Goal: Task Accomplishment & Management: Manage account settings

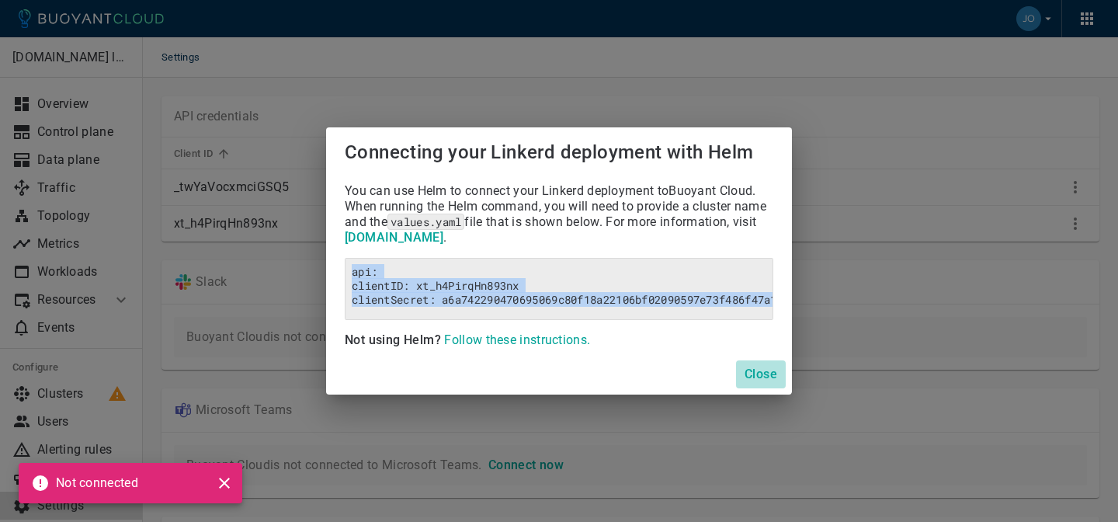
click at [754, 368] on h4 "Close" at bounding box center [761, 374] width 33 height 16
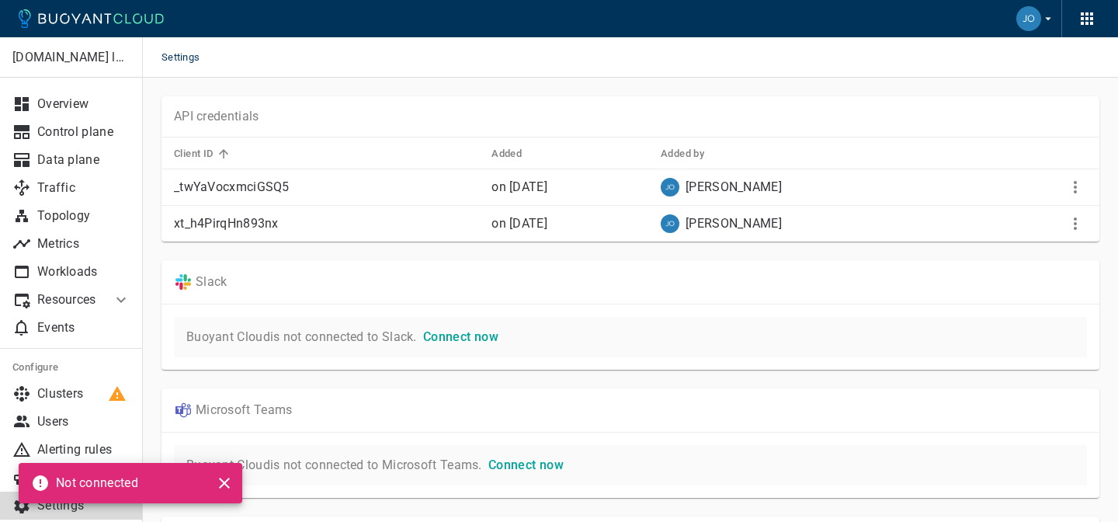
click at [225, 477] on icon "close" at bounding box center [224, 483] width 19 height 19
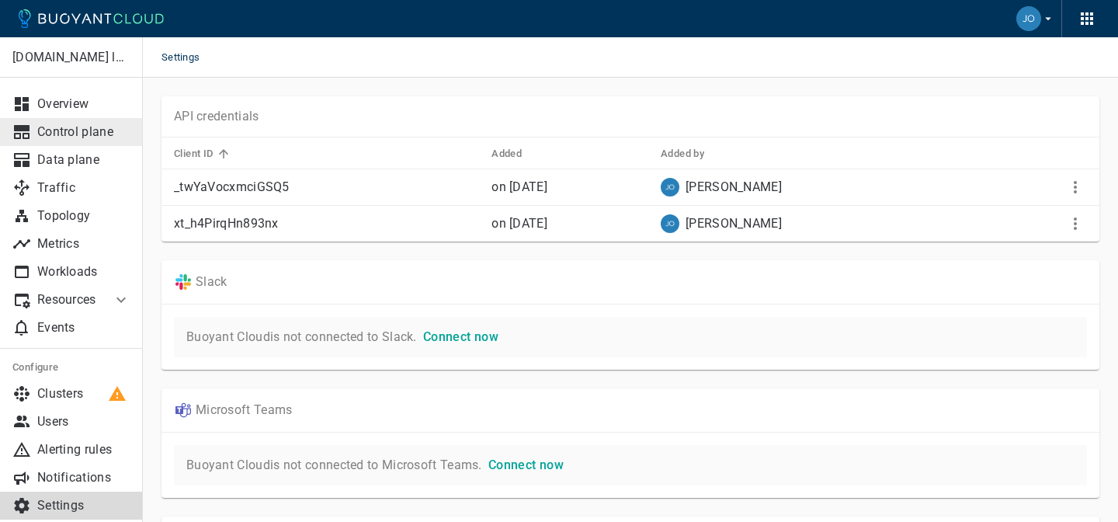
click at [74, 135] on p "Control plane" at bounding box center [83, 132] width 93 height 16
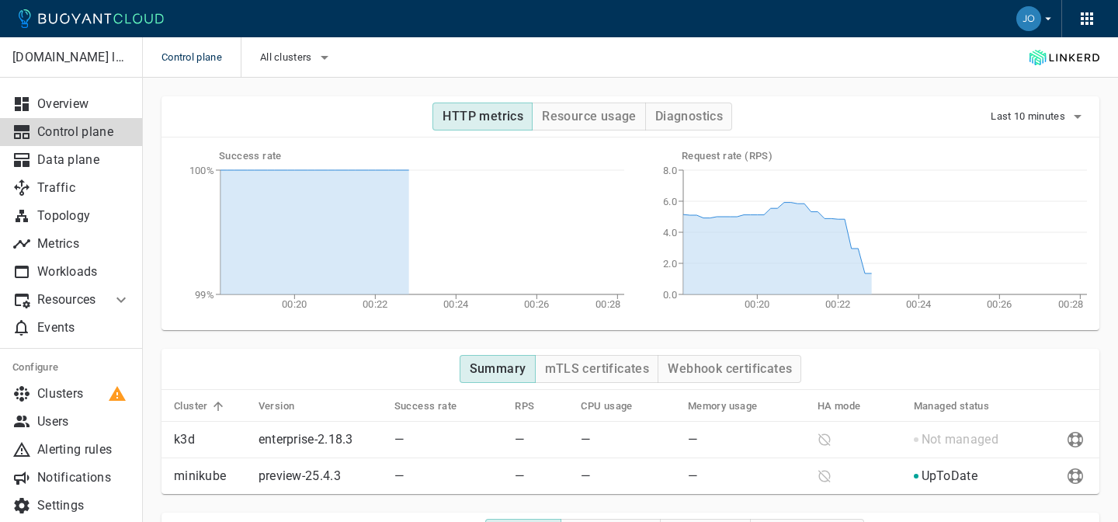
click at [1050, 13] on icon "button" at bounding box center [1048, 19] width 14 height 14
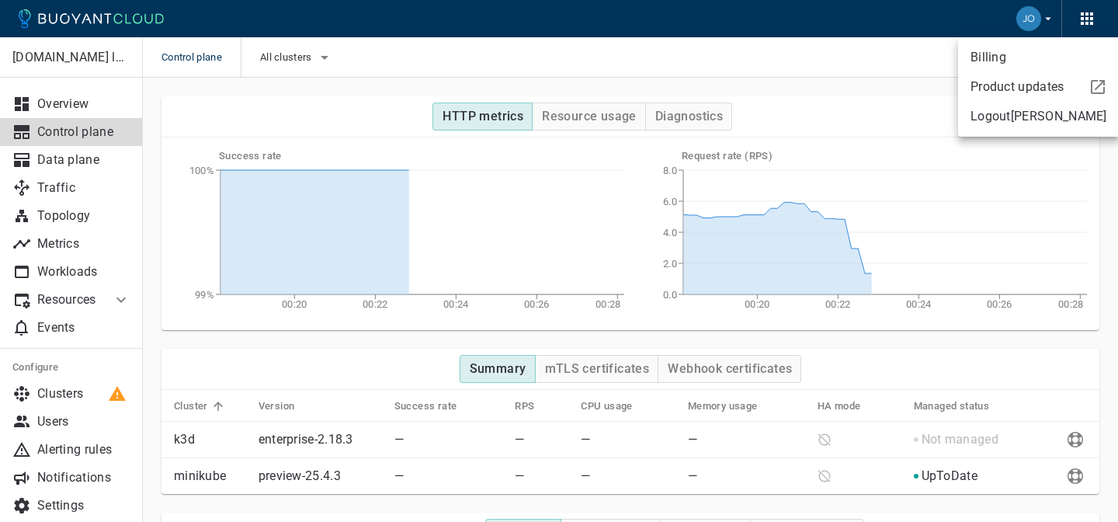
click at [1074, 19] on div at bounding box center [559, 261] width 1118 height 522
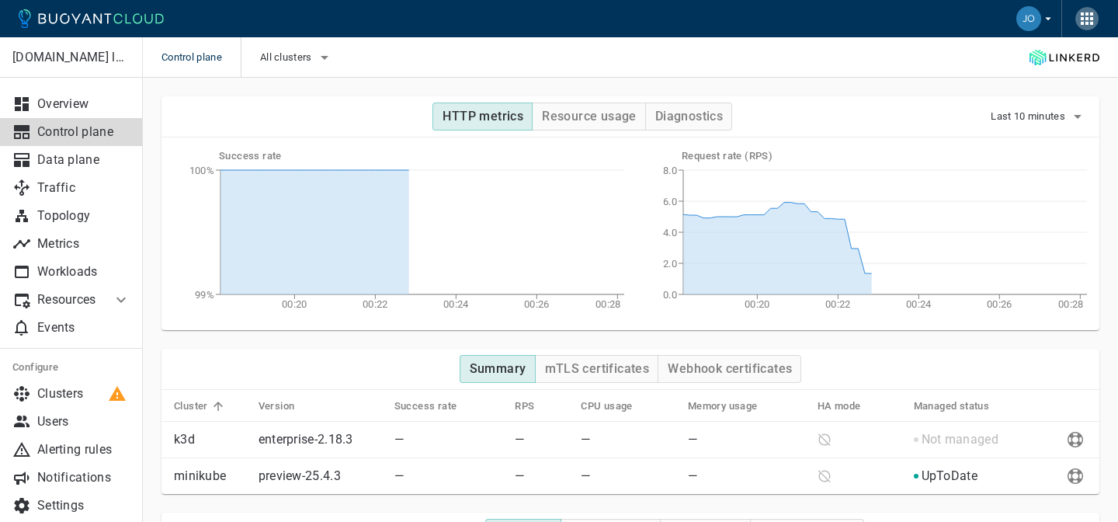
click at [1083, 19] on icon "button" at bounding box center [1087, 18] width 12 height 12
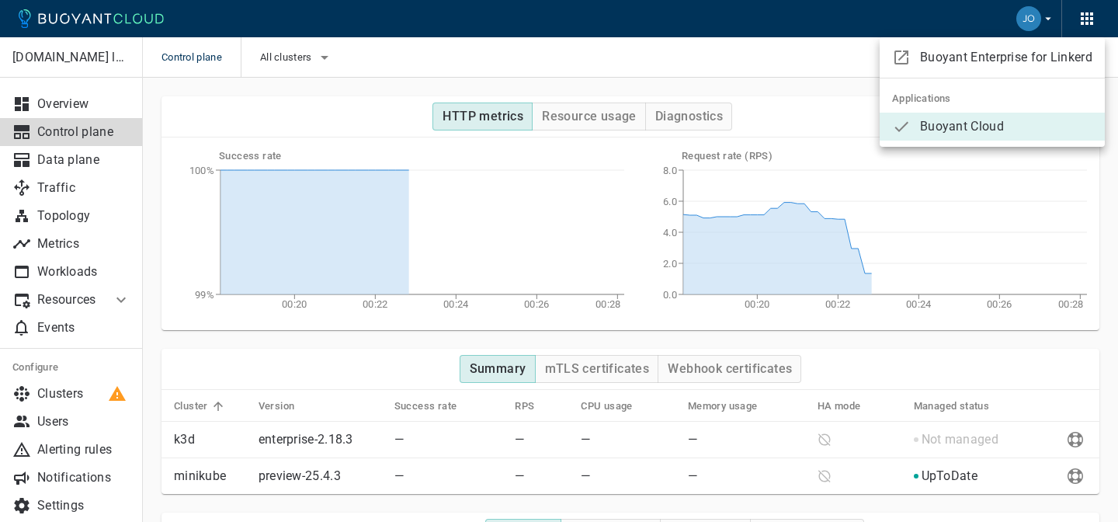
click at [53, 384] on div at bounding box center [559, 261] width 1118 height 522
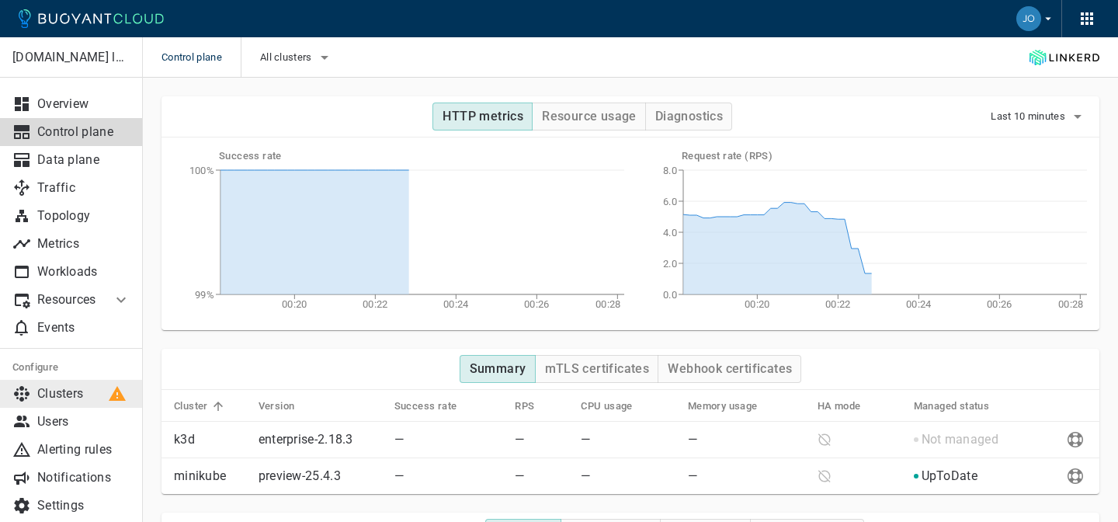
click at [53, 391] on p "Clusters" at bounding box center [83, 394] width 93 height 16
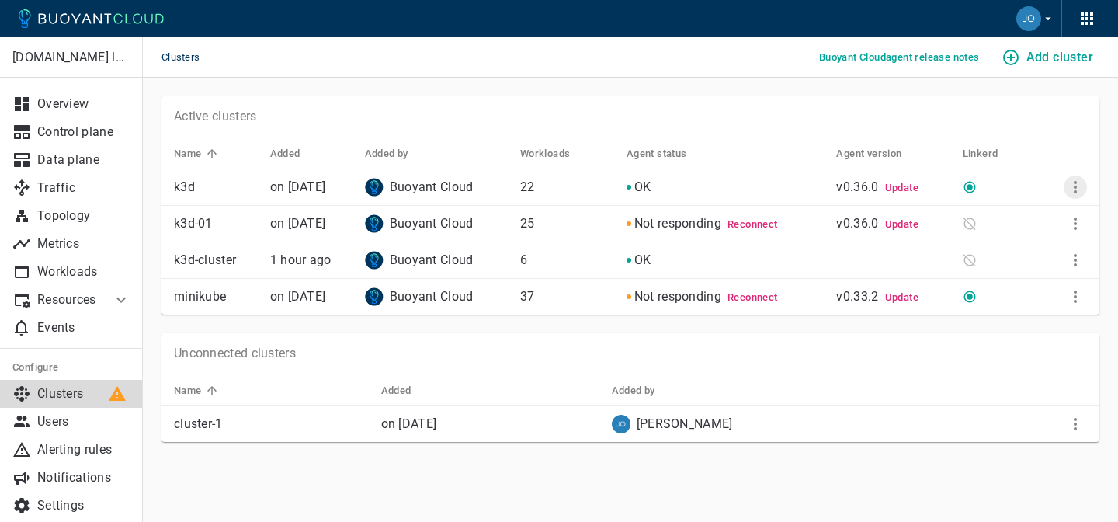
click at [1071, 186] on icon "More" at bounding box center [1075, 187] width 19 height 19
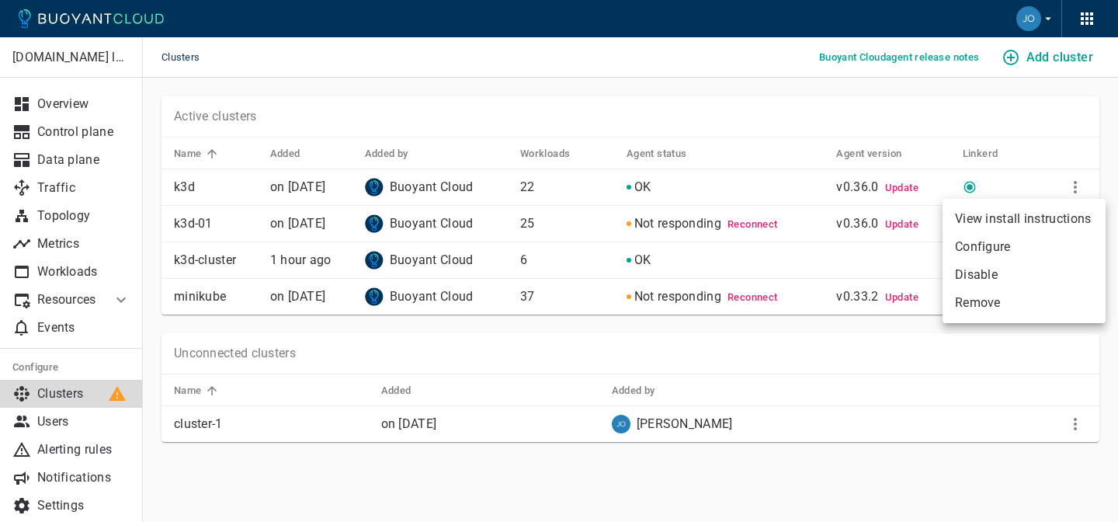
click at [647, 472] on div at bounding box center [559, 261] width 1118 height 522
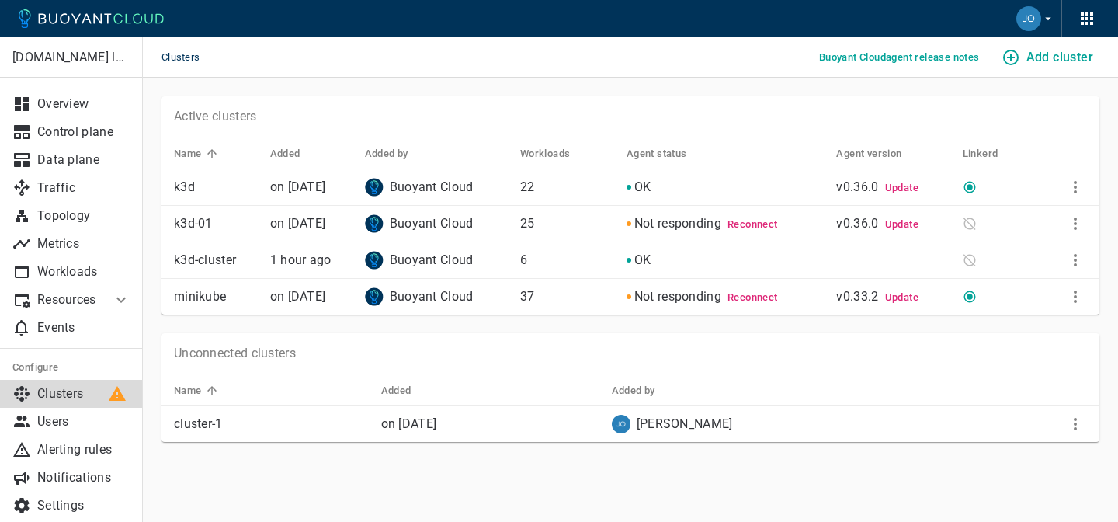
click at [642, 184] on span "OK" at bounding box center [642, 186] width 17 height 15
click at [190, 186] on p "k3d" at bounding box center [216, 187] width 84 height 16
click at [1085, 186] on button "More" at bounding box center [1075, 186] width 23 height 23
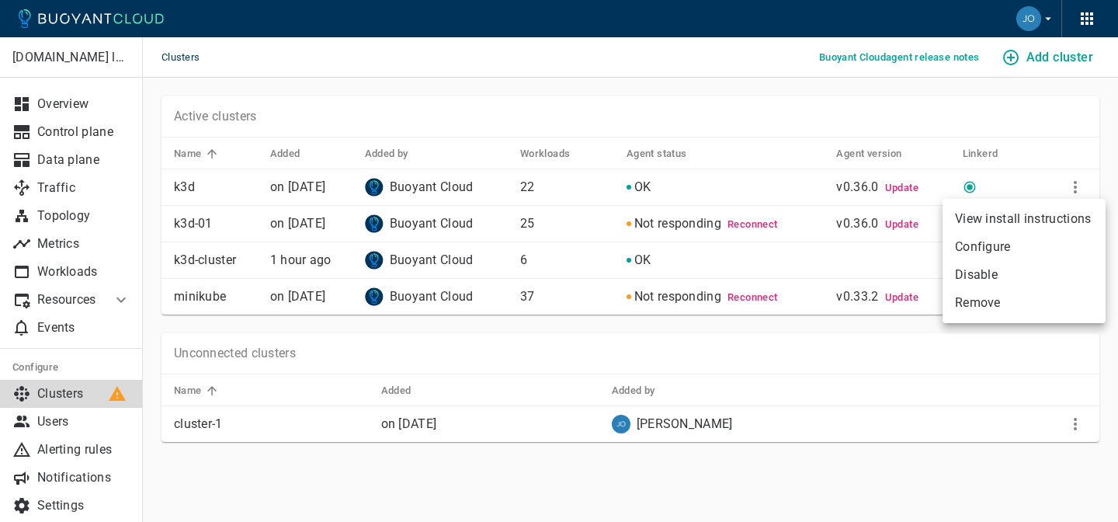
click at [1032, 242] on li "Configure" at bounding box center [1023, 247] width 163 height 28
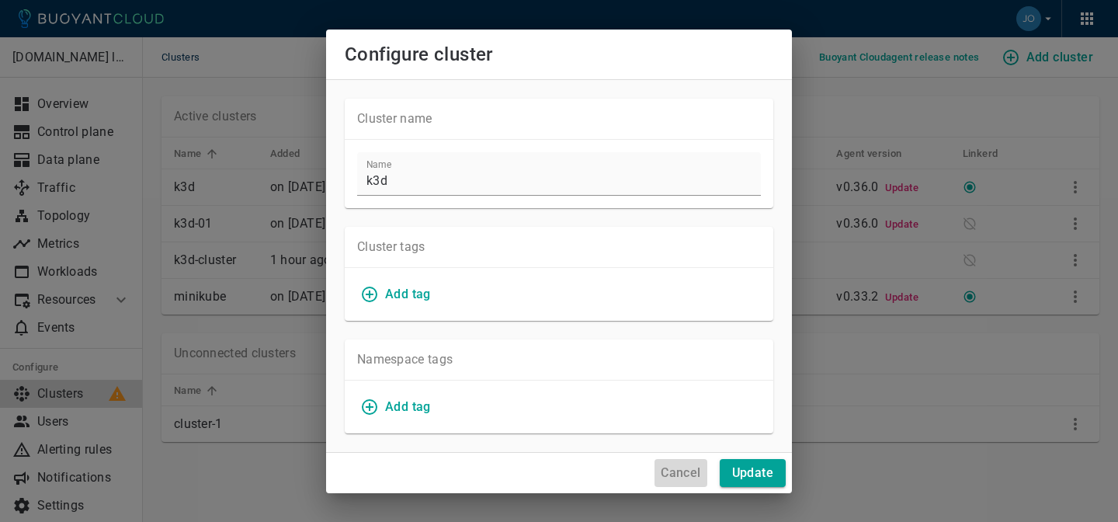
click at [673, 468] on h4 "Cancel" at bounding box center [681, 473] width 40 height 16
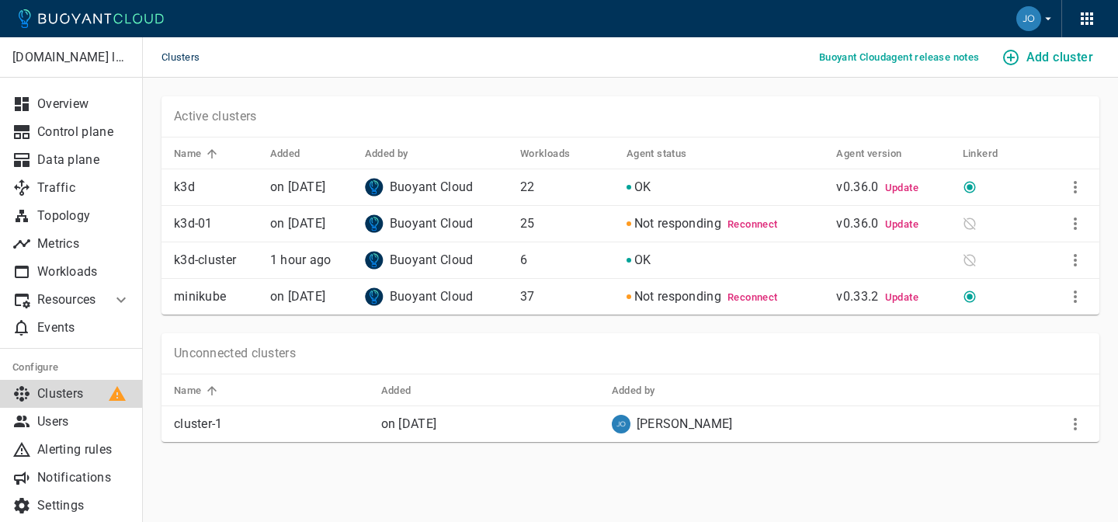
click at [174, 189] on p "k3d" at bounding box center [216, 187] width 84 height 16
drag, startPoint x: 520, startPoint y: 183, endPoint x: 571, endPoint y: 183, distance: 50.5
click at [566, 183] on p "22" at bounding box center [567, 187] width 94 height 16
click at [183, 182] on p "k3d" at bounding box center [216, 187] width 84 height 16
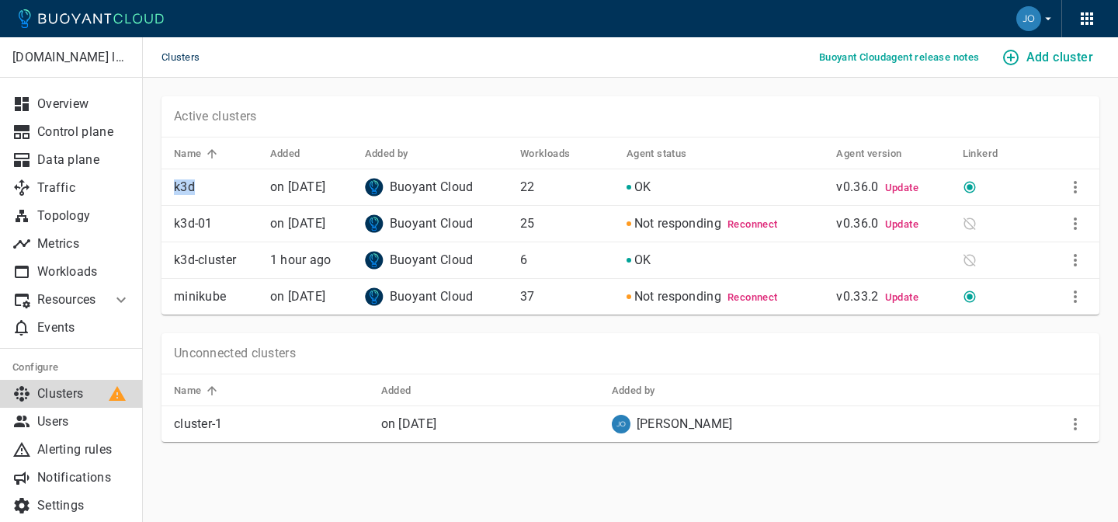
click at [183, 182] on p "k3d" at bounding box center [216, 187] width 84 height 16
click at [79, 324] on p "Events" at bounding box center [83, 328] width 93 height 16
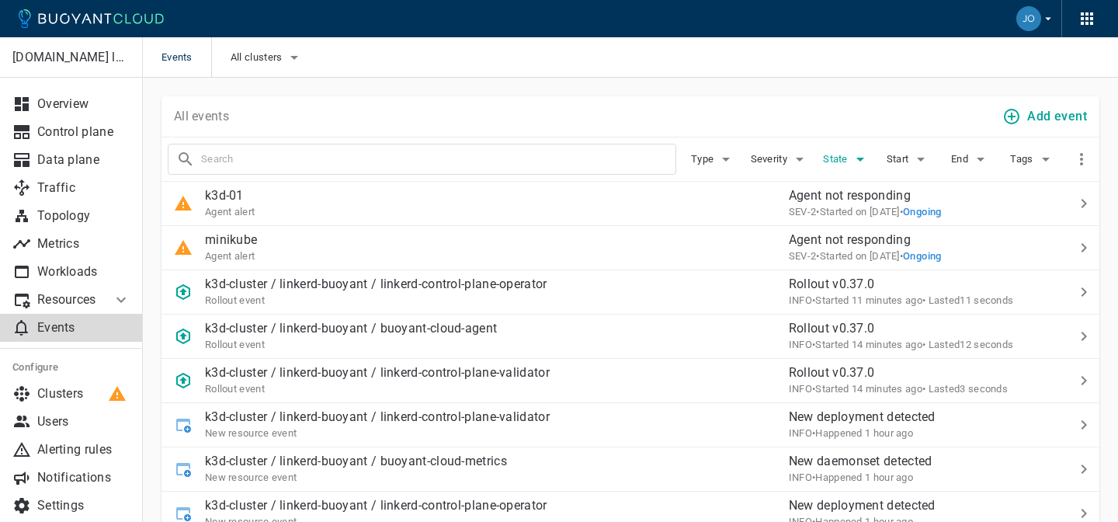
click at [845, 158] on span "State" at bounding box center [837, 159] width 28 height 12
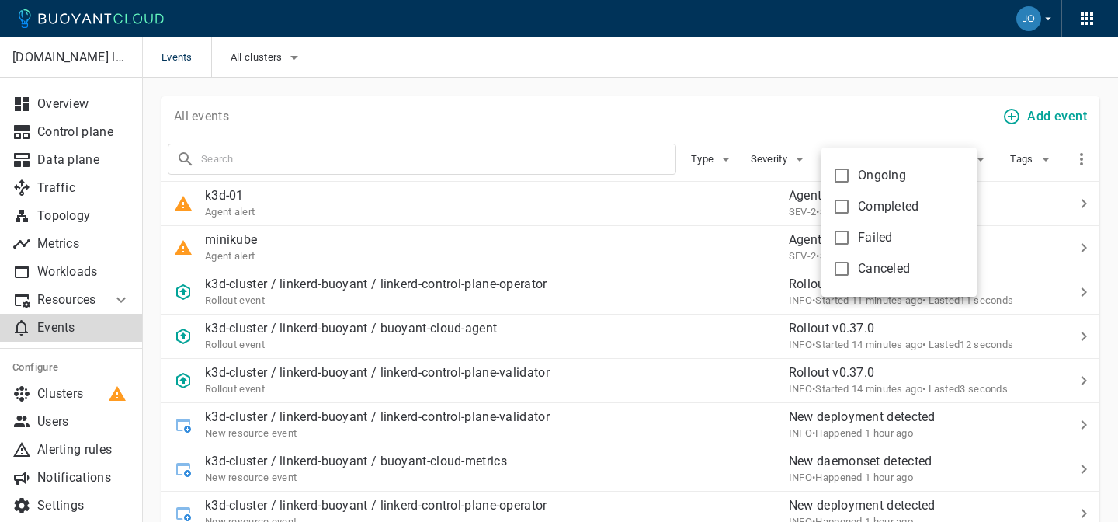
click at [849, 231] on input "Failed" at bounding box center [841, 237] width 19 height 19
checkbox input "true"
type input "state:failed"
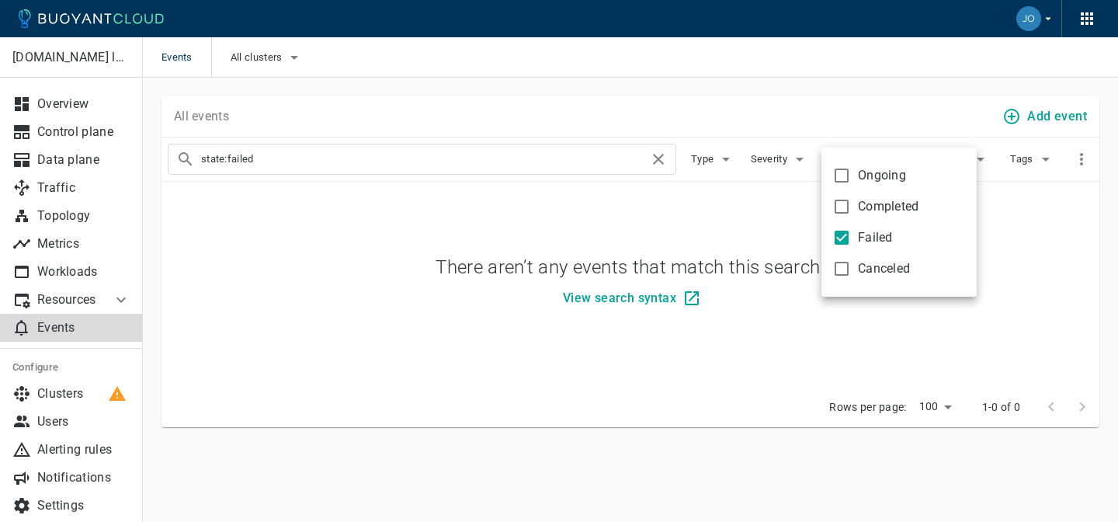
click at [849, 231] on input "Failed" at bounding box center [841, 237] width 19 height 19
checkbox input "false"
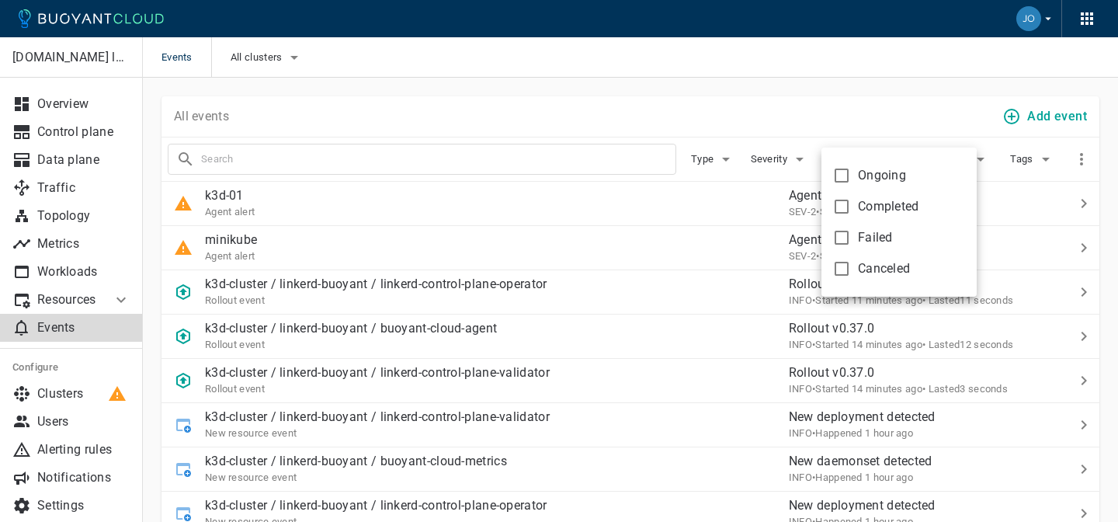
click at [850, 85] on div at bounding box center [559, 261] width 1118 height 522
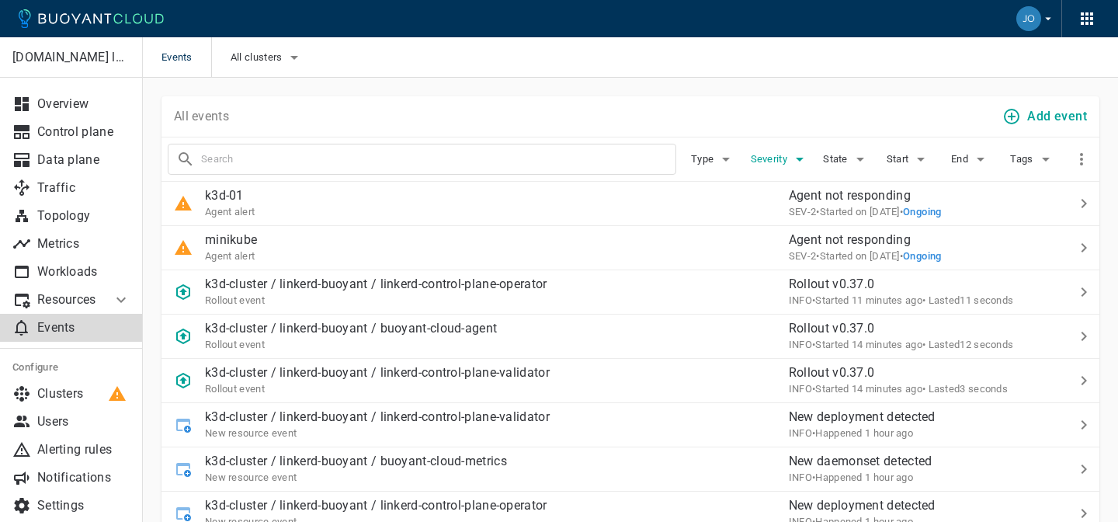
click at [779, 163] on span "Severity" at bounding box center [771, 159] width 40 height 12
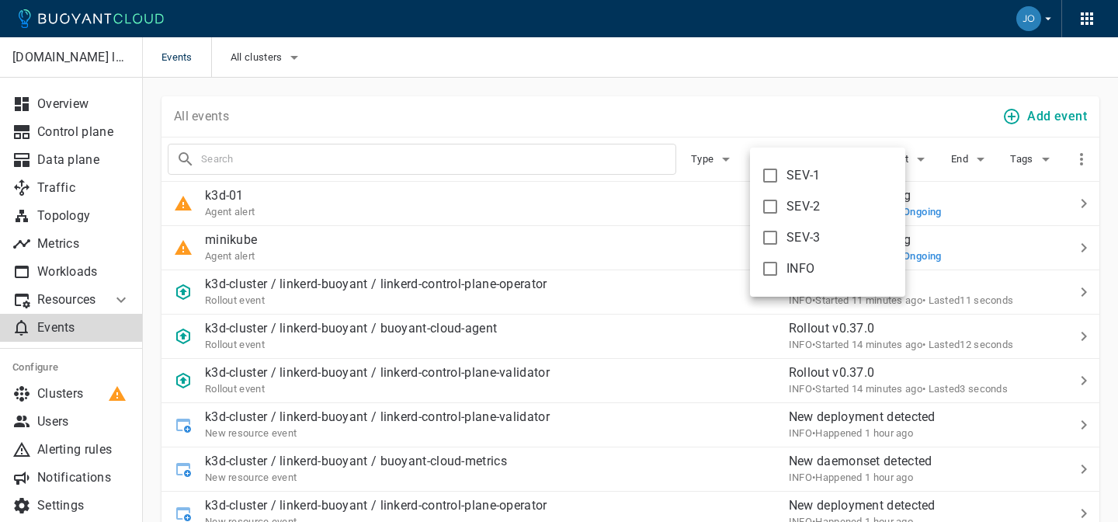
click at [759, 162] on label "SEV-1" at bounding box center [787, 175] width 67 height 31
click at [761, 166] on input "SEV-1" at bounding box center [770, 175] width 19 height 19
checkbox input "true"
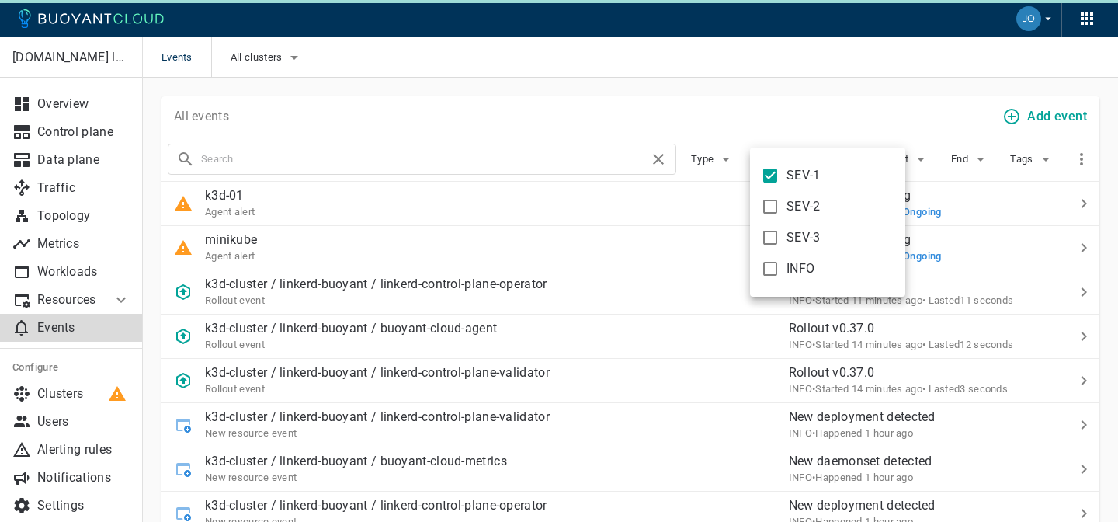
type input "severity:sev-1"
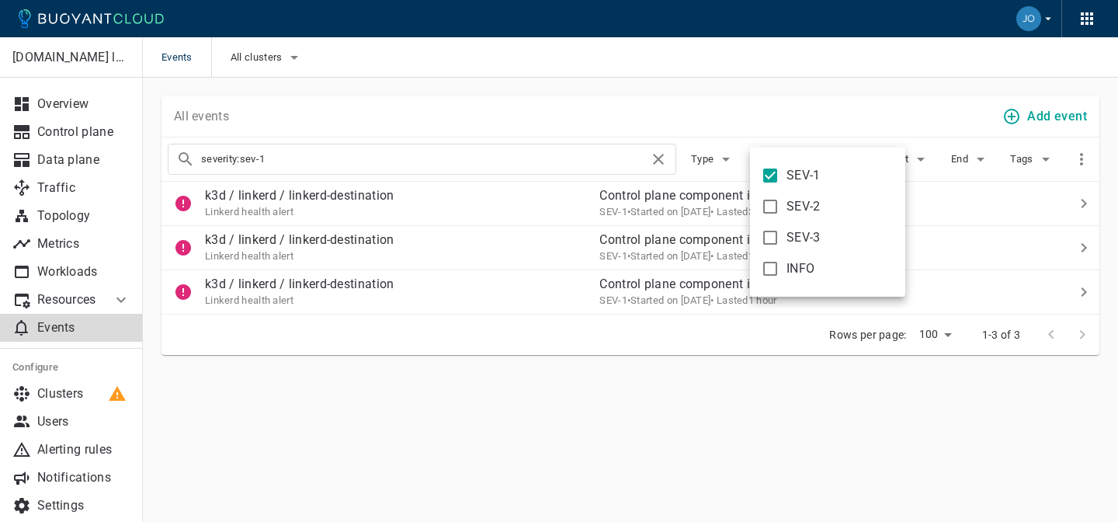
click at [619, 112] on div at bounding box center [559, 261] width 1118 height 522
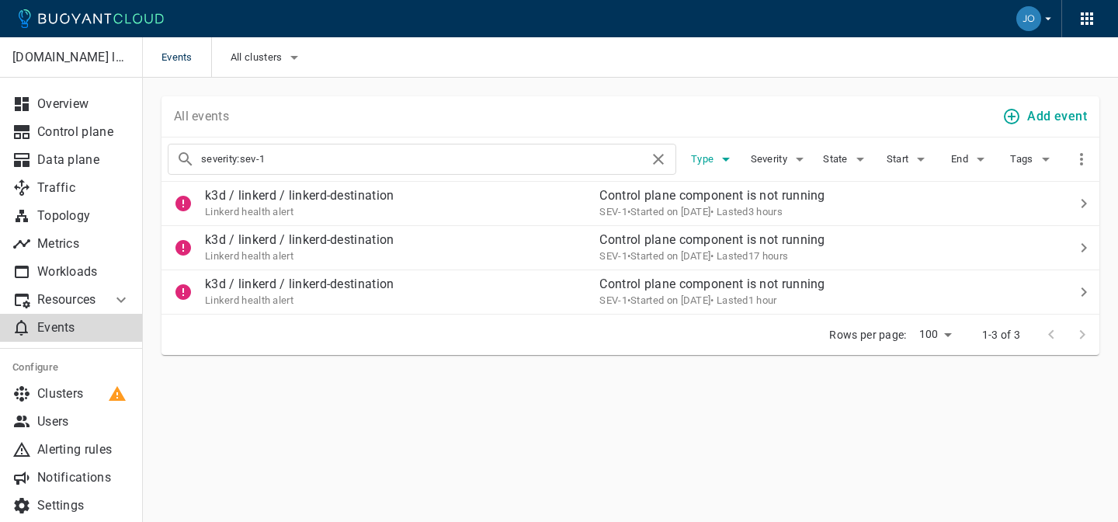
click at [698, 150] on button "Type" at bounding box center [714, 159] width 50 height 23
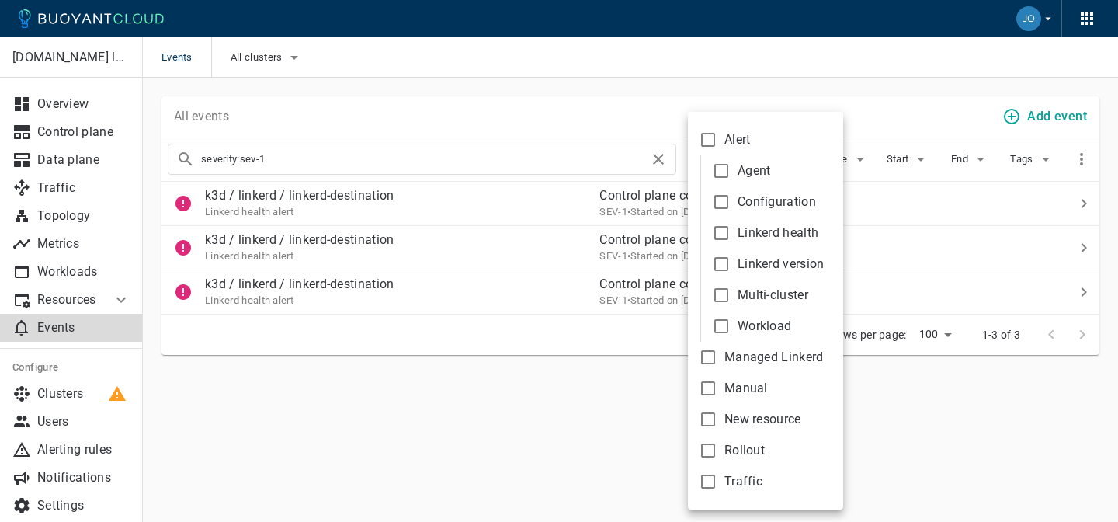
click at [789, 102] on div at bounding box center [559, 261] width 1118 height 522
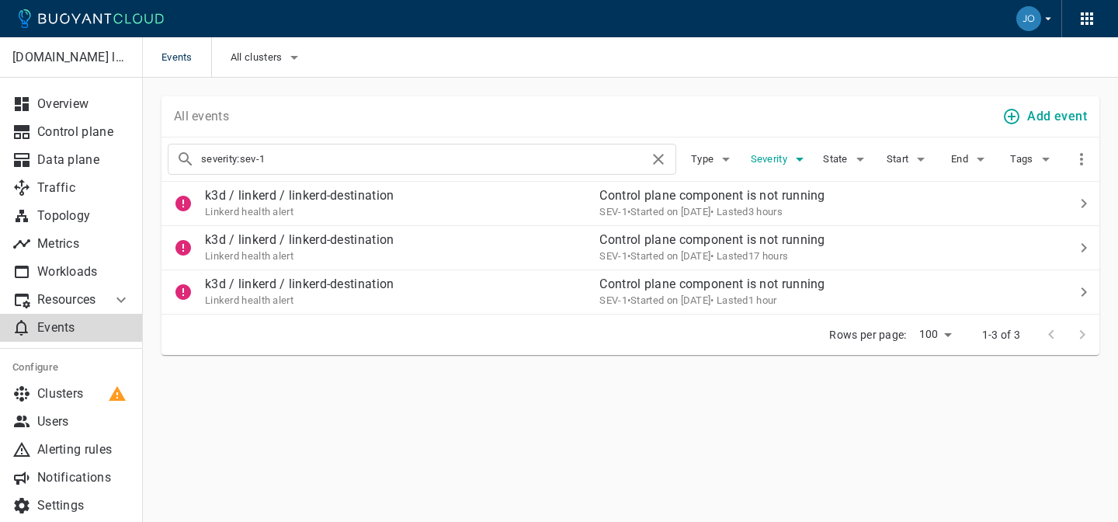
click at [780, 157] on span "Severity" at bounding box center [771, 159] width 40 height 12
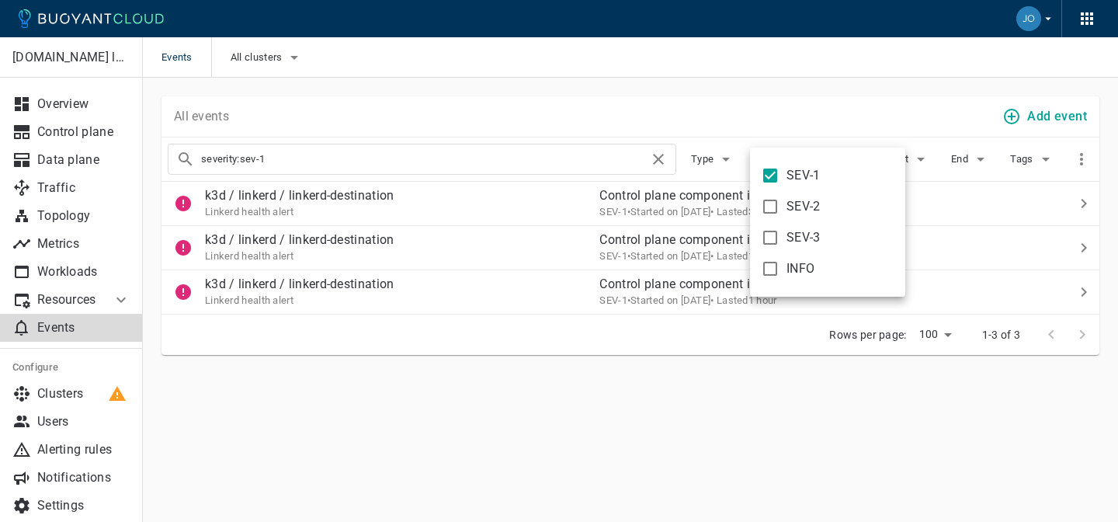
click at [786, 178] on label "SEV-1" at bounding box center [787, 175] width 67 height 31
click at [779, 178] on input "SEV-1" at bounding box center [770, 175] width 19 height 19
checkbox input "false"
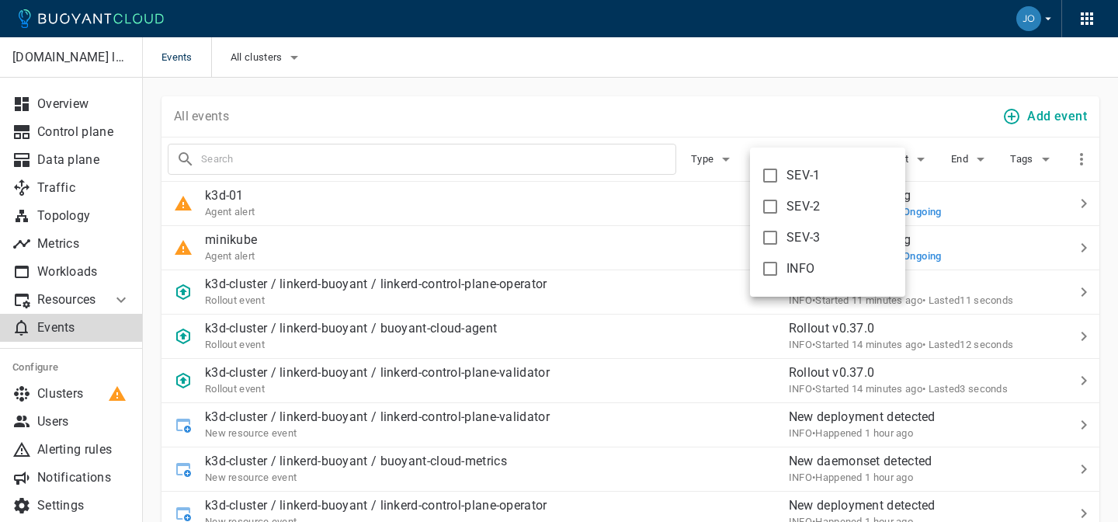
click at [786, 199] on label "SEV-2" at bounding box center [787, 206] width 67 height 31
click at [779, 199] on input "SEV-2" at bounding box center [770, 206] width 19 height 19
checkbox input "true"
type input "severity:sev-2"
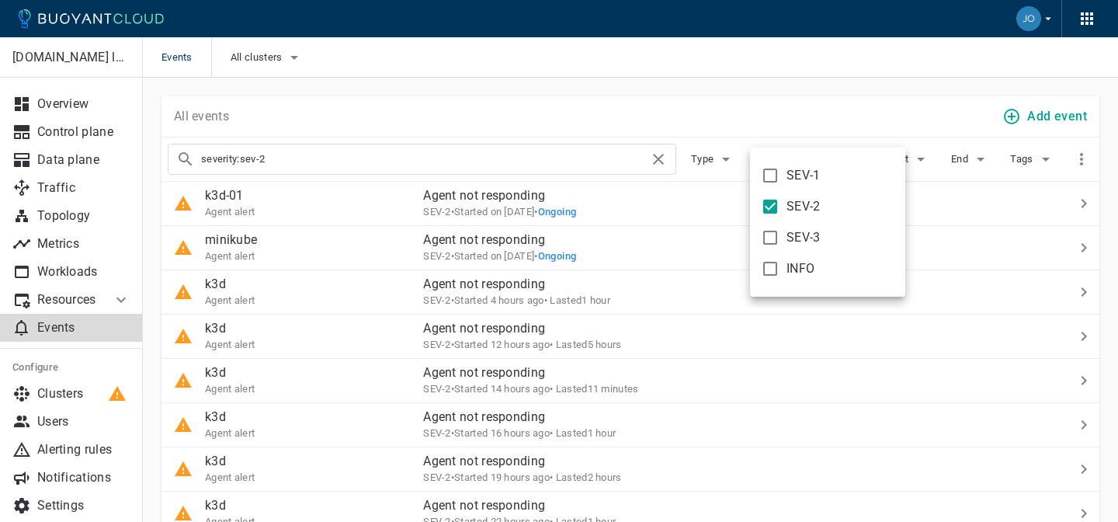
click at [786, 199] on label "SEV-2" at bounding box center [787, 206] width 67 height 31
click at [779, 199] on input "SEV-2" at bounding box center [770, 206] width 19 height 19
checkbox input "false"
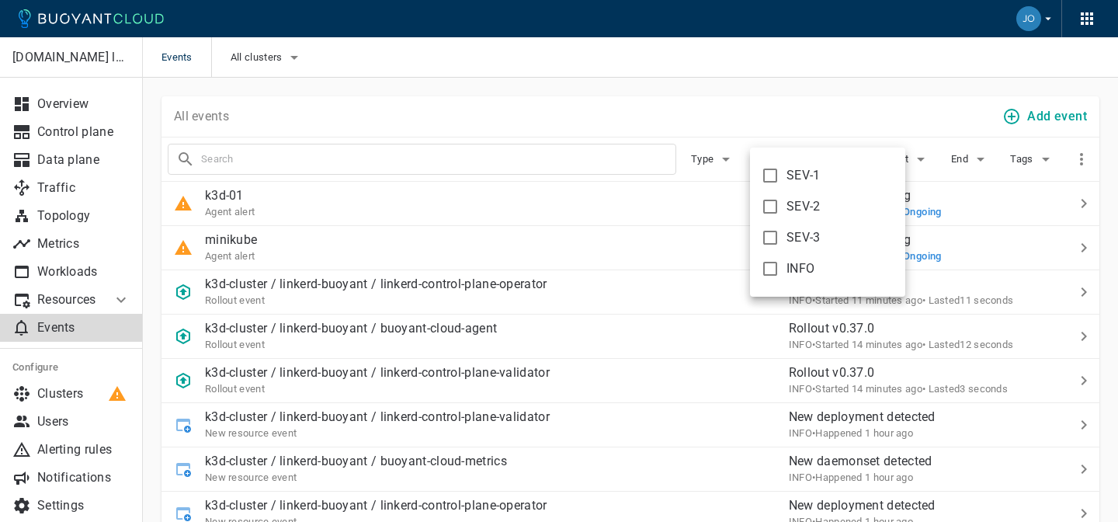
click at [776, 102] on div at bounding box center [559, 261] width 1118 height 522
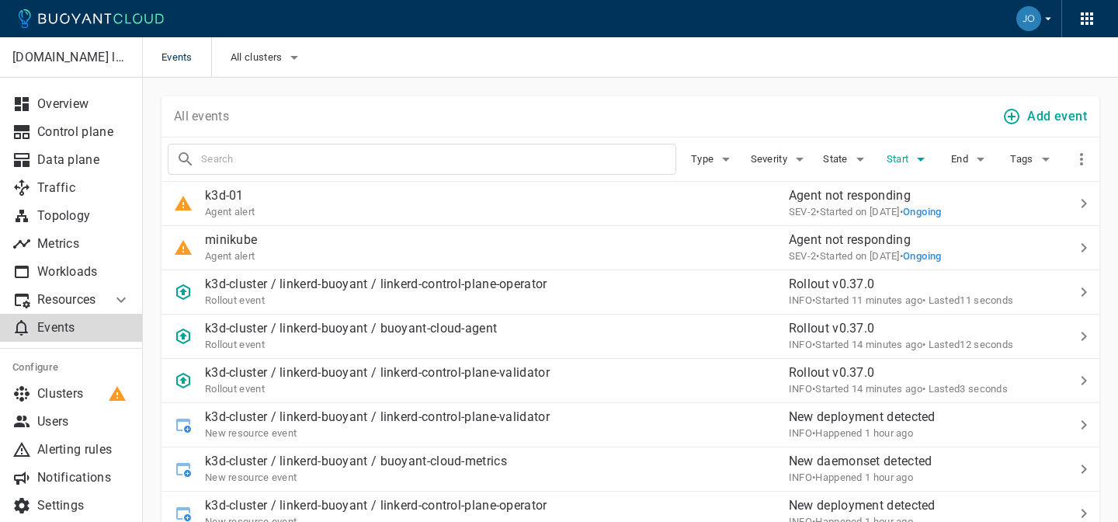
click at [909, 161] on span "Start" at bounding box center [900, 159] width 26 height 12
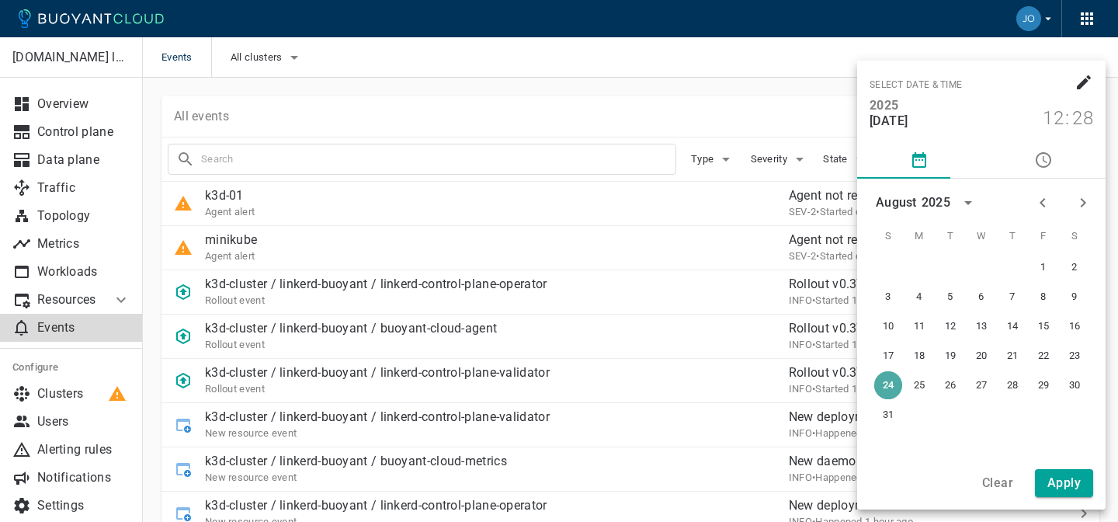
click at [900, 384] on button "24" at bounding box center [888, 385] width 28 height 28
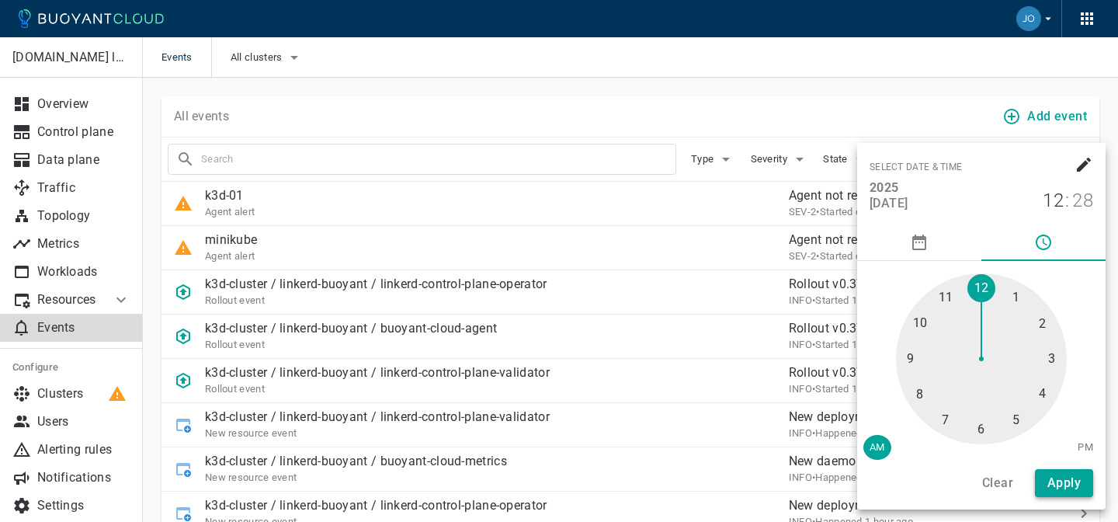
click at [1062, 480] on h4 "Apply" at bounding box center [1063, 483] width 33 height 16
type input "start:[DATE]T00:28:51"
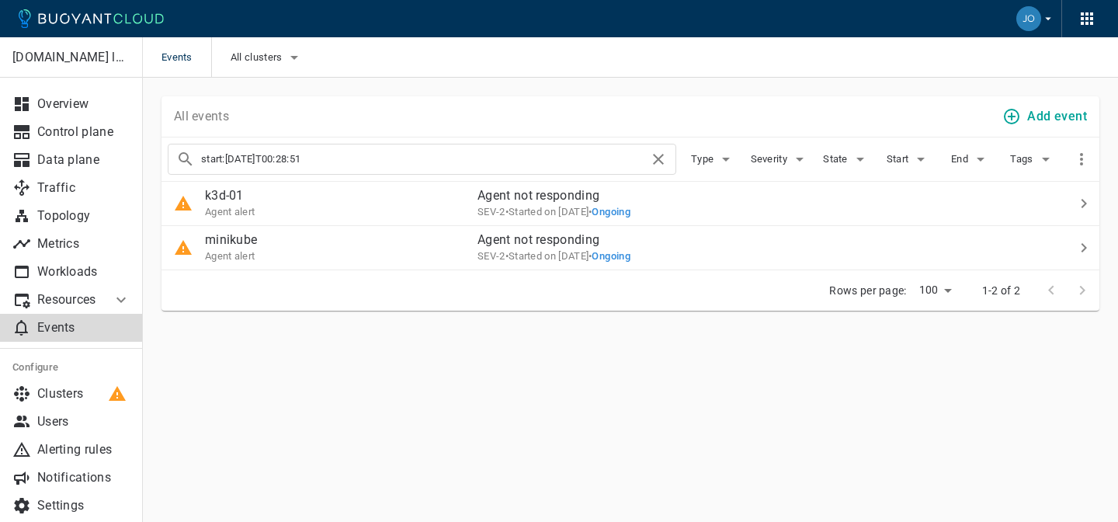
click at [895, 165] on button "Start" at bounding box center [908, 159] width 50 height 23
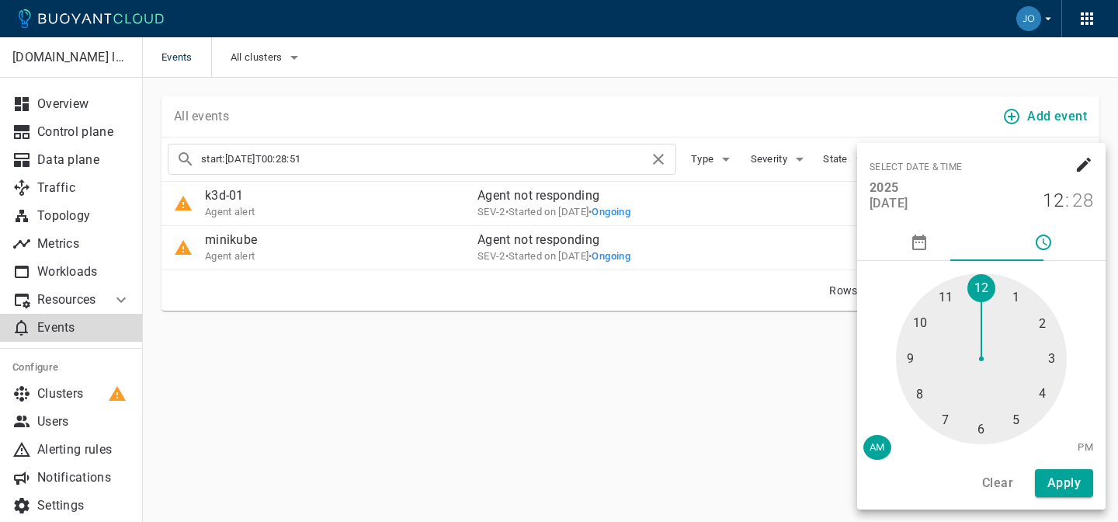
click at [718, 474] on div at bounding box center [559, 261] width 1118 height 522
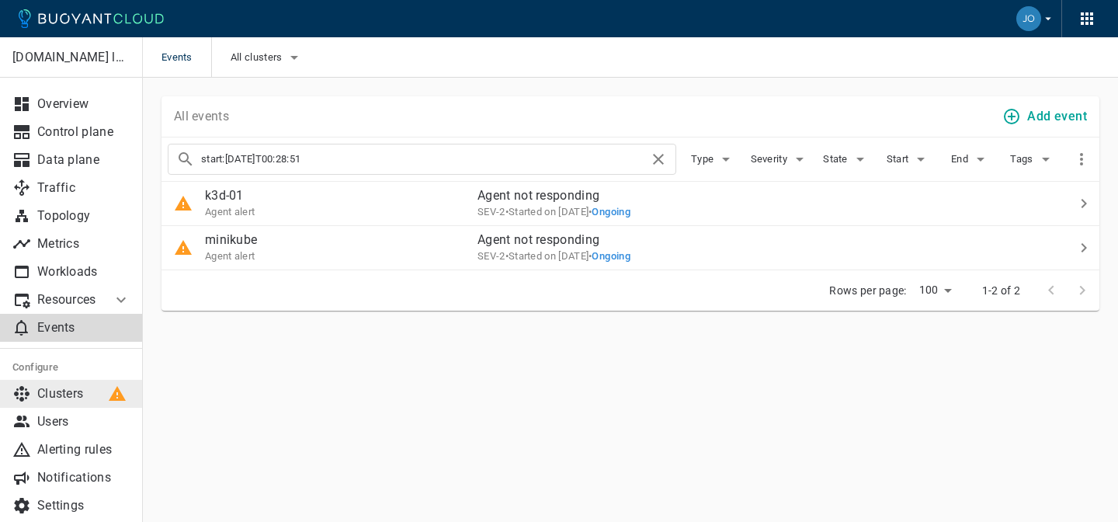
click at [73, 392] on p "Clusters" at bounding box center [83, 394] width 93 height 16
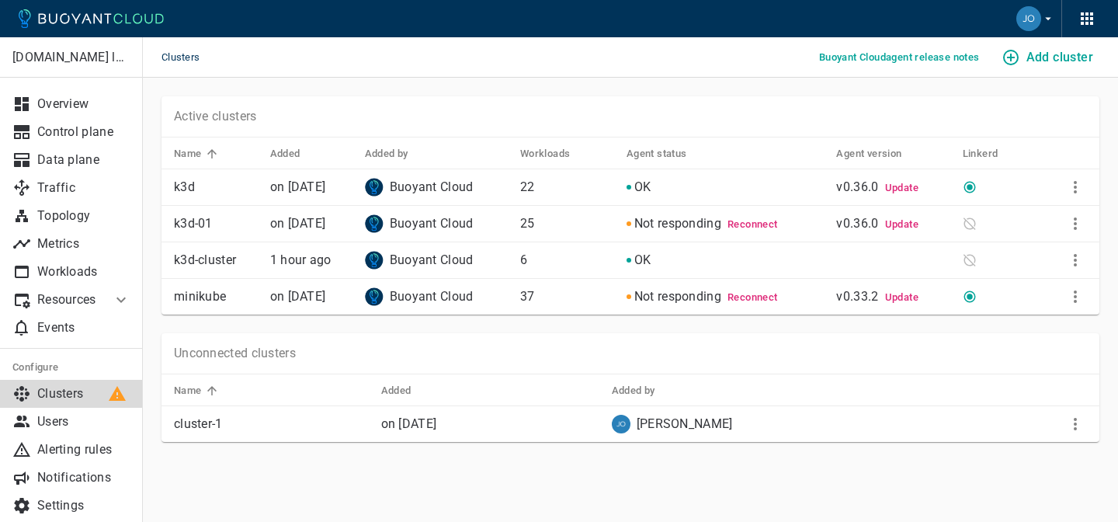
click at [294, 429] on p "cluster-1" at bounding box center [271, 424] width 195 height 16
click at [1081, 423] on icon "More" at bounding box center [1075, 424] width 19 height 19
click at [1000, 485] on li "Remove" at bounding box center [1023, 489] width 163 height 28
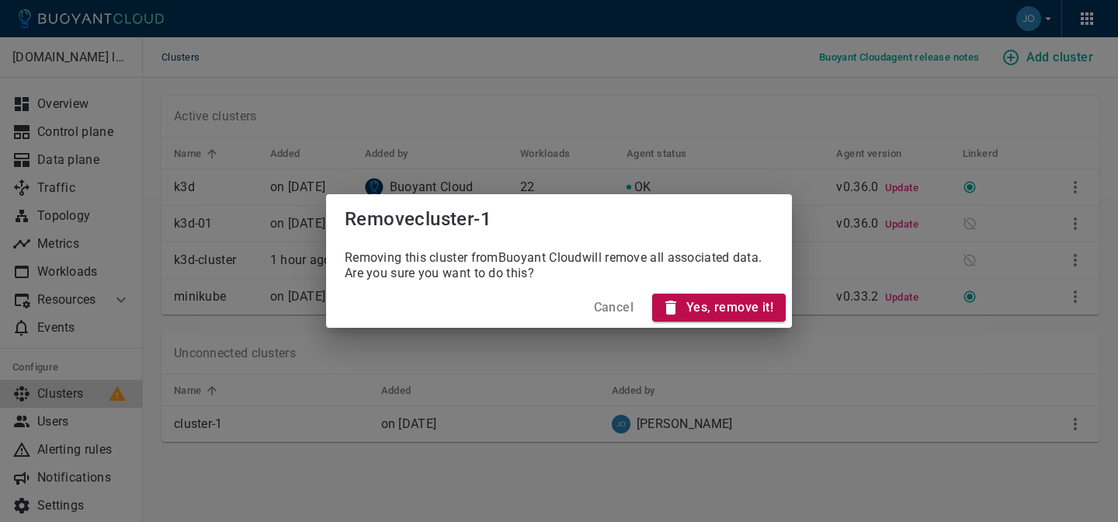
click at [764, 304] on h4 "Yes, remove it!" at bounding box center [729, 308] width 87 height 16
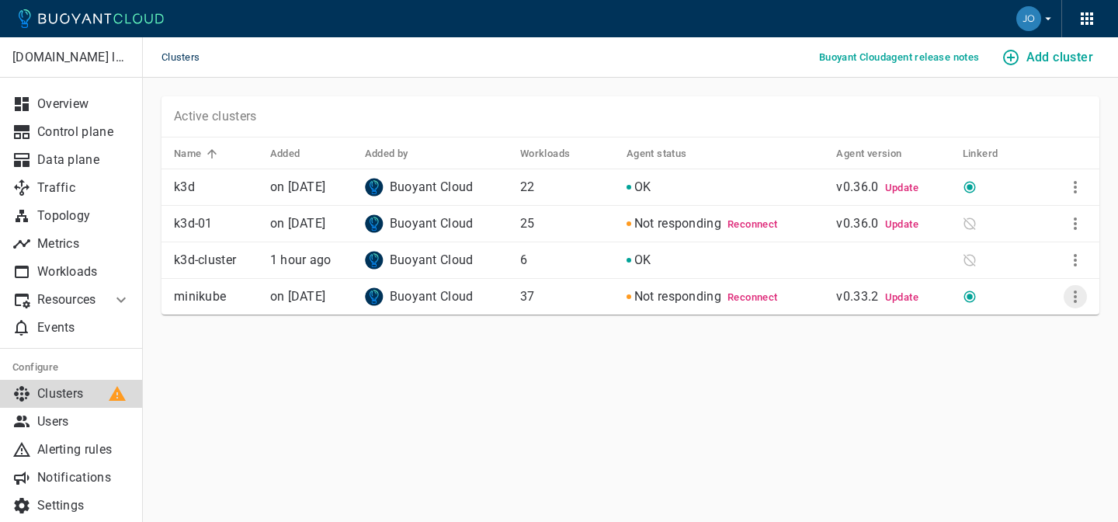
click at [1085, 296] on button "More" at bounding box center [1075, 296] width 23 height 23
click at [1011, 412] on li "Remove" at bounding box center [1023, 412] width 163 height 28
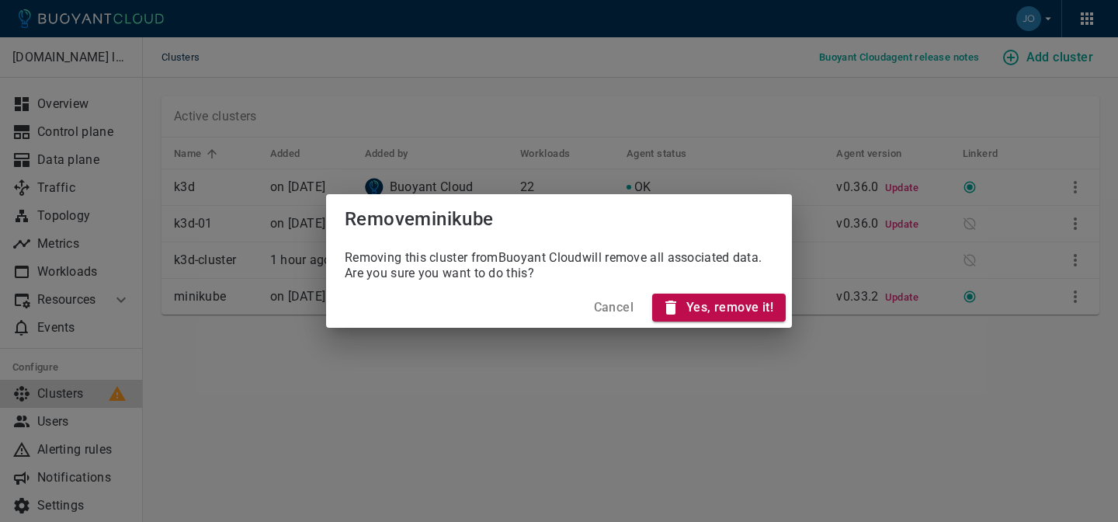
click at [756, 314] on h4 "Yes, remove it!" at bounding box center [729, 308] width 87 height 16
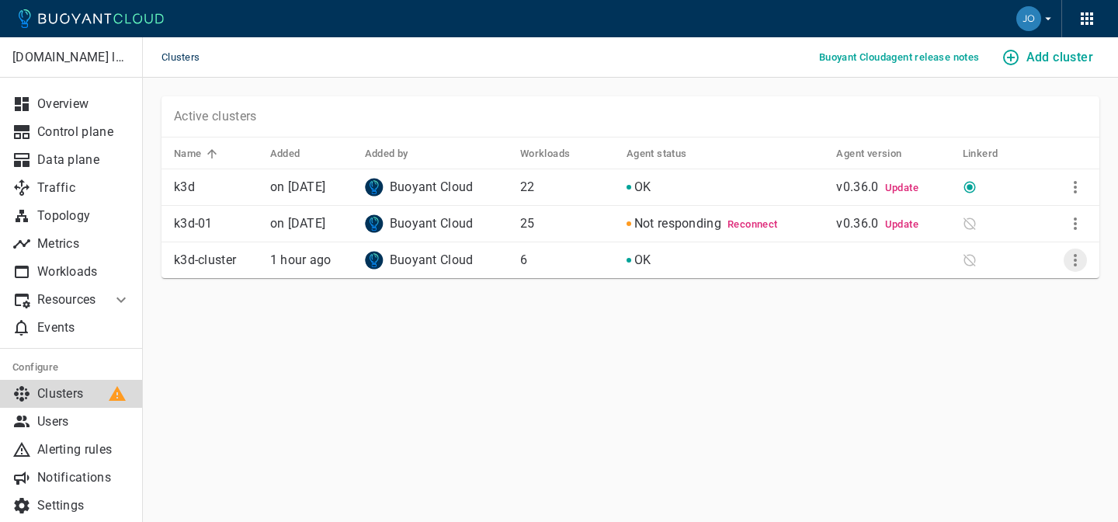
click at [1074, 261] on icon "More" at bounding box center [1075, 260] width 3 height 12
click at [635, 325] on div at bounding box center [559, 261] width 1118 height 522
click at [178, 257] on p "k3d-cluster" at bounding box center [216, 260] width 84 height 16
drag, startPoint x: 178, startPoint y: 257, endPoint x: 227, endPoint y: 256, distance: 48.9
click at [227, 256] on p "k3d-cluster" at bounding box center [216, 260] width 84 height 16
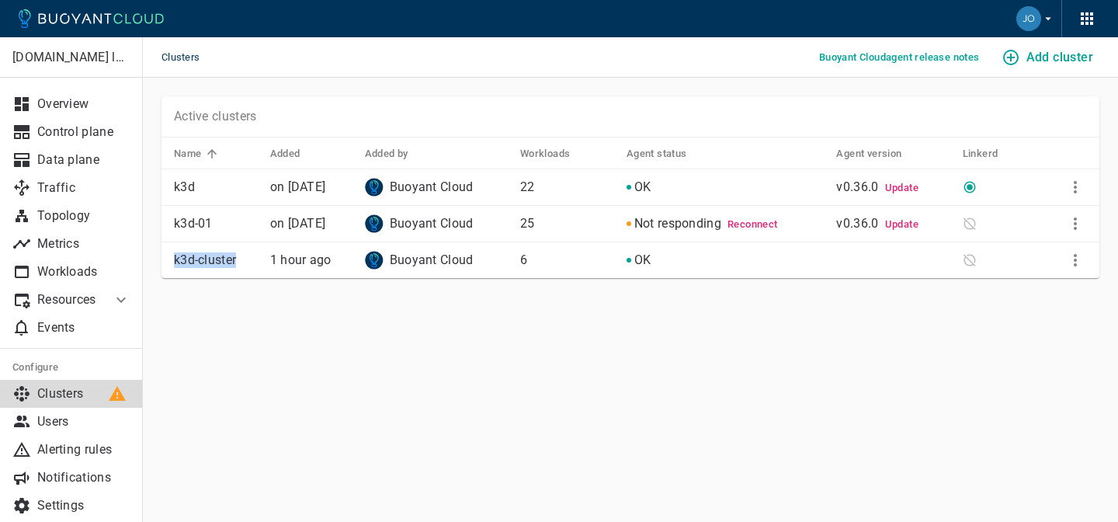
click at [227, 256] on p "k3d-cluster" at bounding box center [216, 260] width 84 height 16
drag, startPoint x: 227, startPoint y: 256, endPoint x: 180, endPoint y: 256, distance: 46.6
click at [180, 256] on p "k3d-cluster" at bounding box center [216, 260] width 84 height 16
drag, startPoint x: 180, startPoint y: 256, endPoint x: 241, endPoint y: 265, distance: 61.2
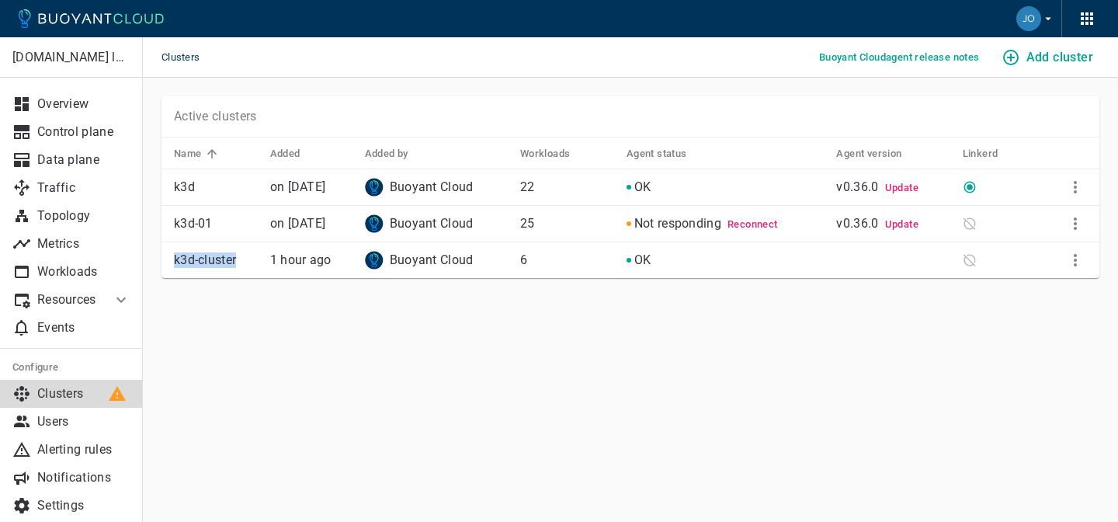
click at [241, 265] on p "k3d-cluster" at bounding box center [216, 260] width 84 height 16
click at [1078, 182] on icon "More" at bounding box center [1075, 187] width 19 height 19
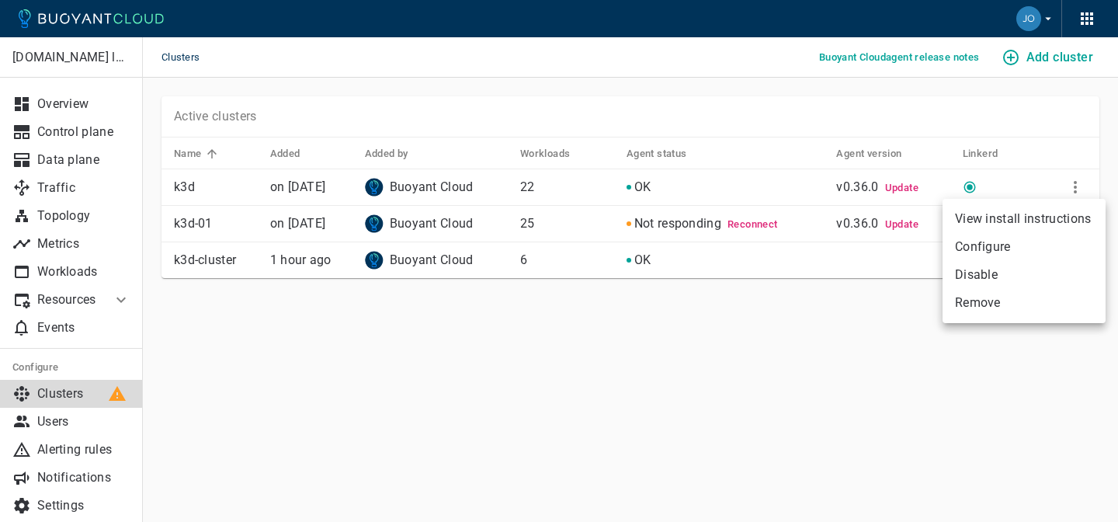
click at [782, 308] on div at bounding box center [559, 261] width 1118 height 522
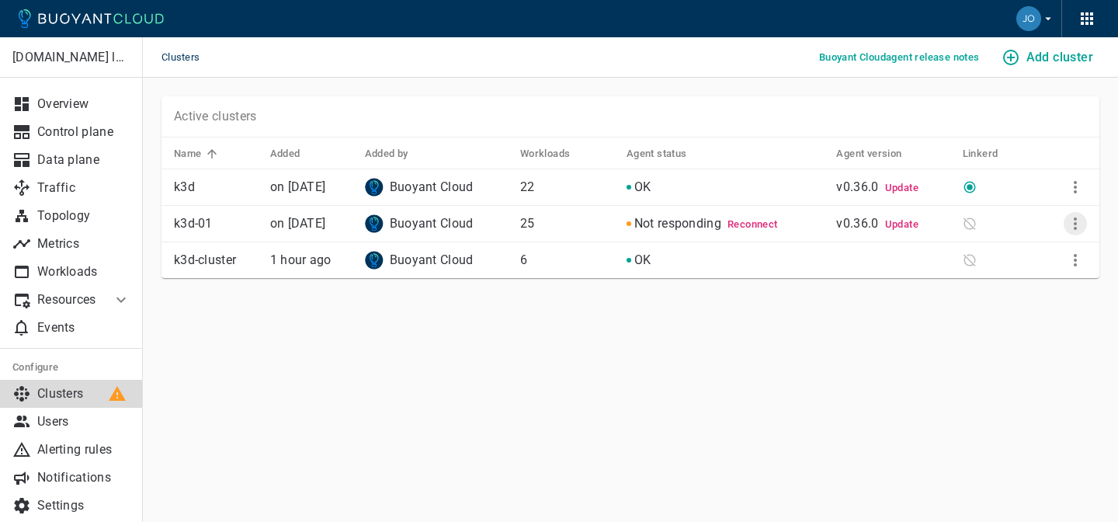
click at [1078, 224] on icon "More" at bounding box center [1075, 223] width 19 height 19
click at [1043, 349] on li "Remove" at bounding box center [1023, 339] width 163 height 28
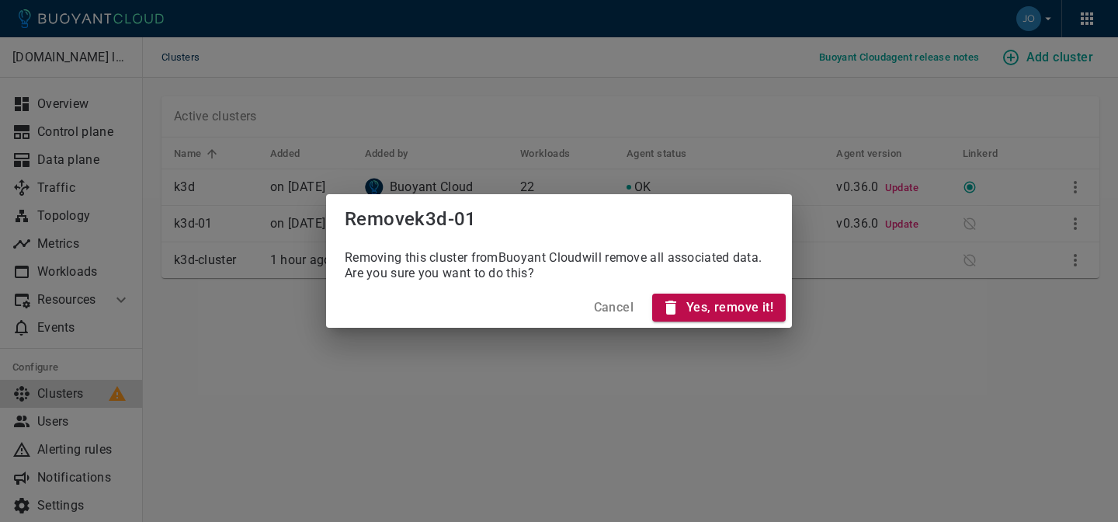
click at [701, 309] on h4 "Yes, remove it!" at bounding box center [729, 308] width 87 height 16
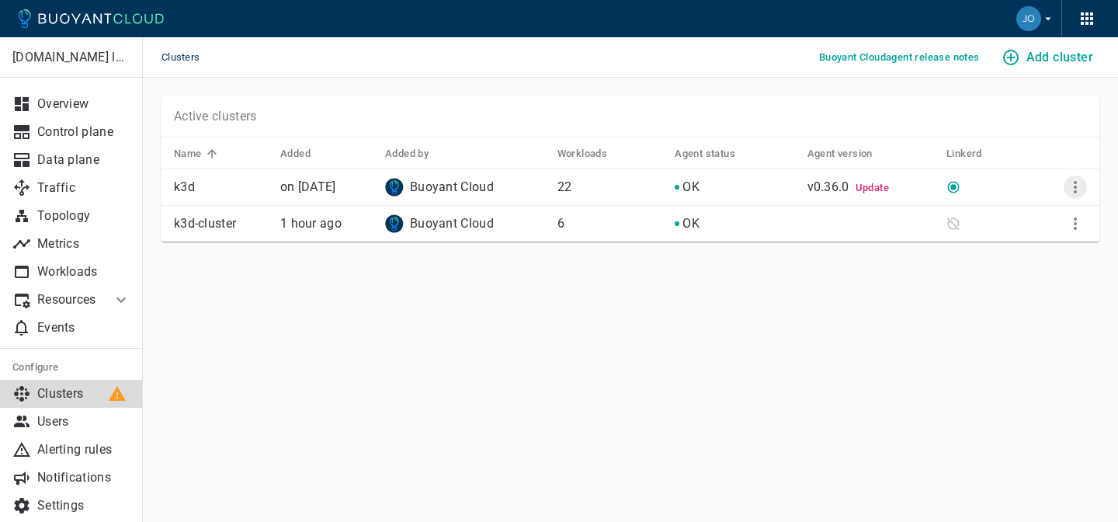
click at [1080, 186] on icon "More" at bounding box center [1075, 187] width 19 height 19
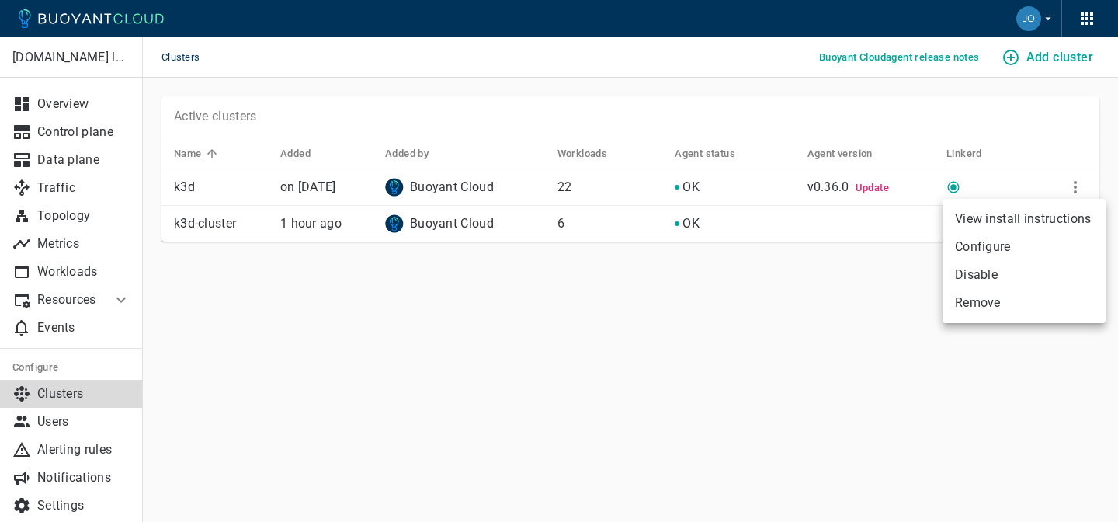
click at [1022, 311] on li "Remove" at bounding box center [1023, 303] width 163 height 28
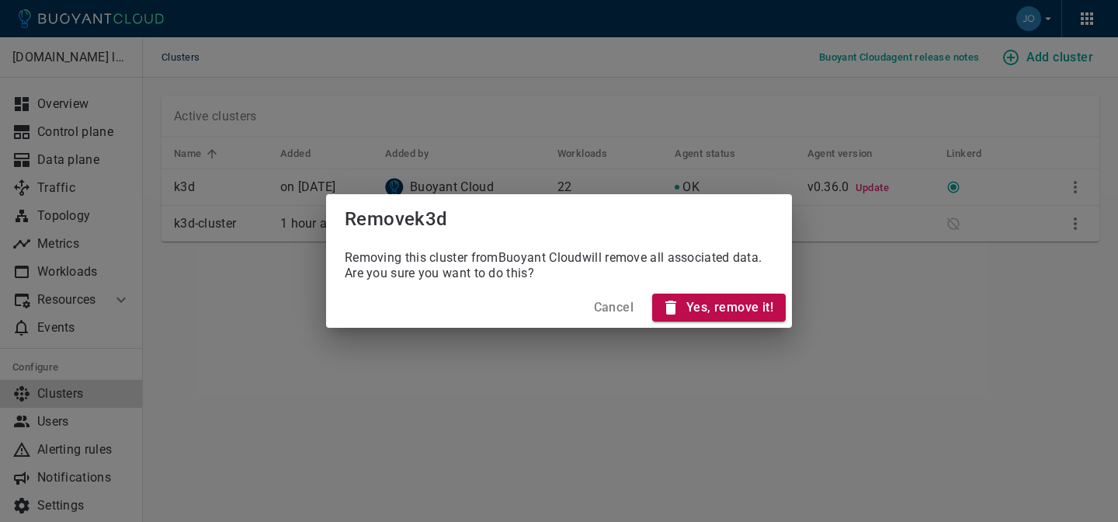
click at [747, 311] on h4 "Yes, remove it!" at bounding box center [729, 308] width 87 height 16
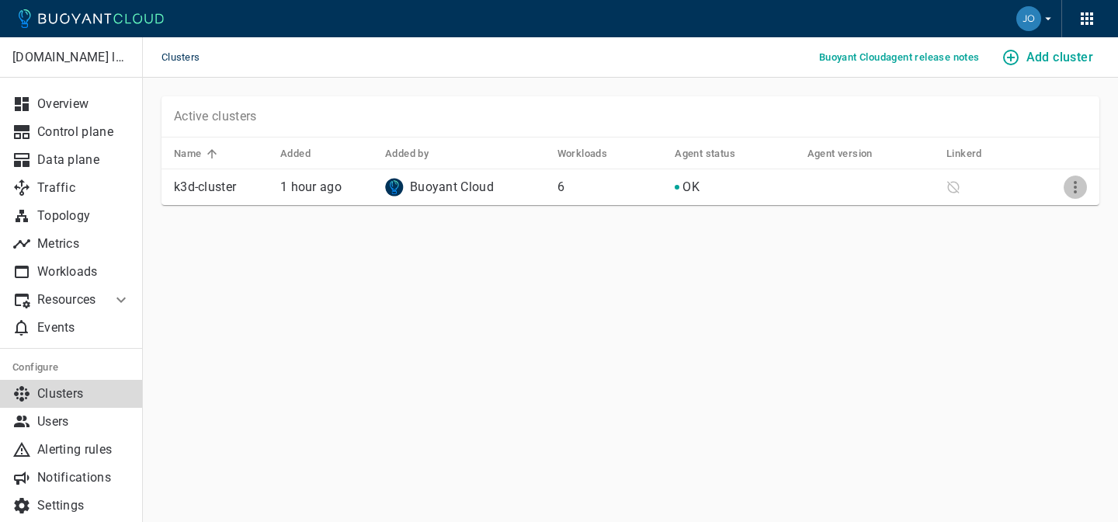
click at [1079, 186] on icon "More" at bounding box center [1075, 187] width 19 height 19
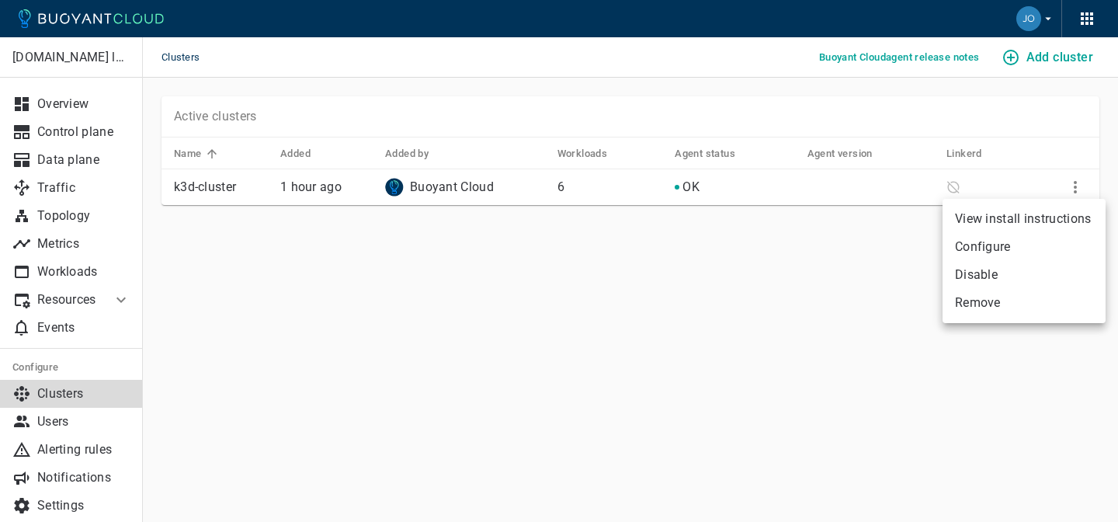
click at [1017, 299] on li "Remove" at bounding box center [1023, 303] width 163 height 28
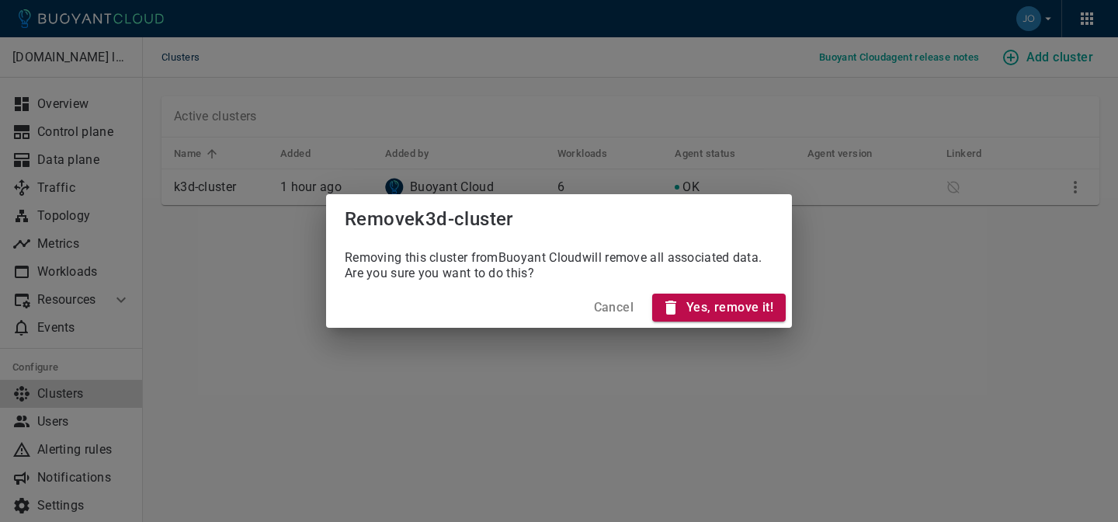
click at [756, 311] on h4 "Yes, remove it!" at bounding box center [729, 308] width 87 height 16
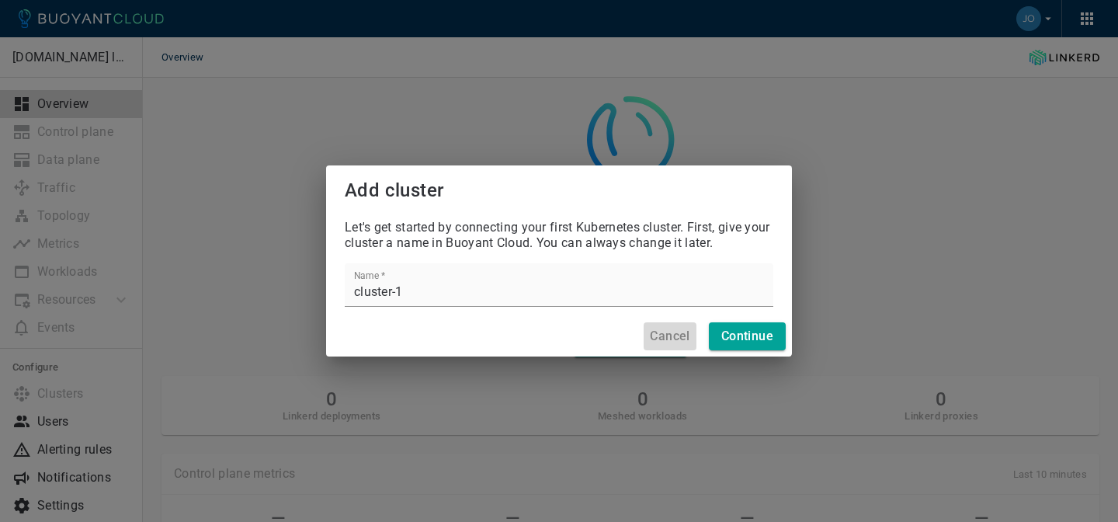
click at [661, 334] on h4 "Cancel" at bounding box center [670, 336] width 40 height 16
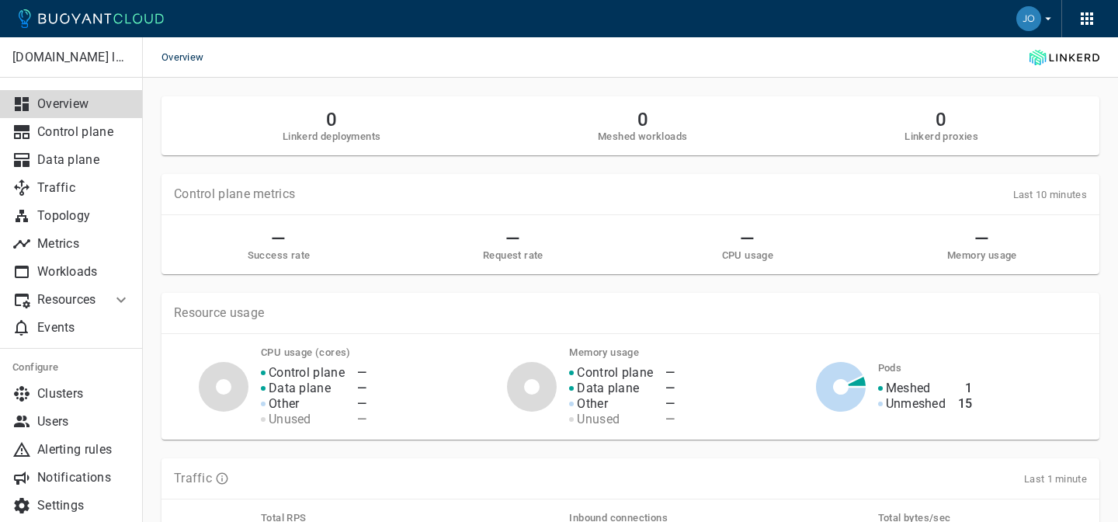
click at [1047, 19] on icon "button" at bounding box center [1048, 19] width 6 height 3
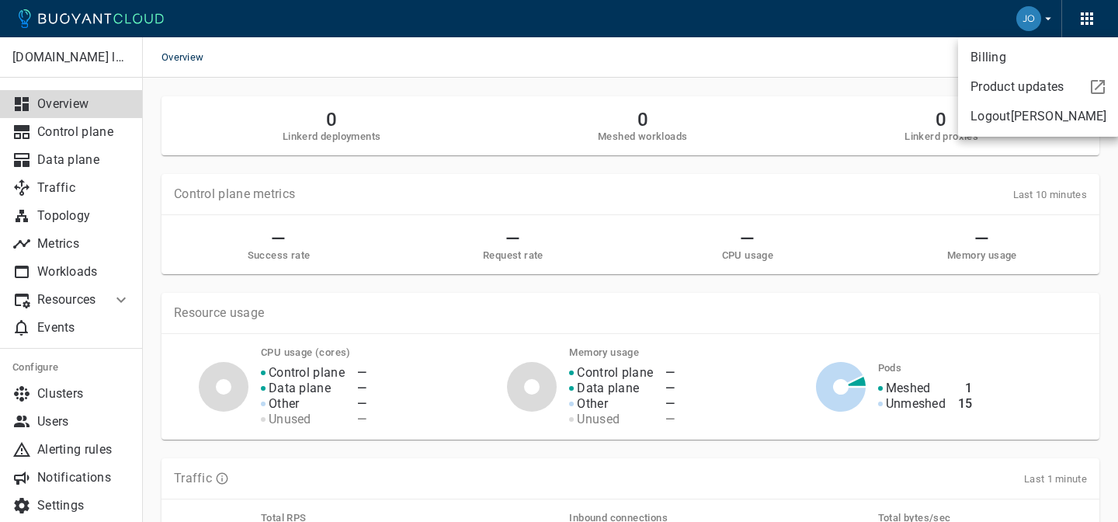
click at [1086, 16] on div at bounding box center [559, 261] width 1118 height 522
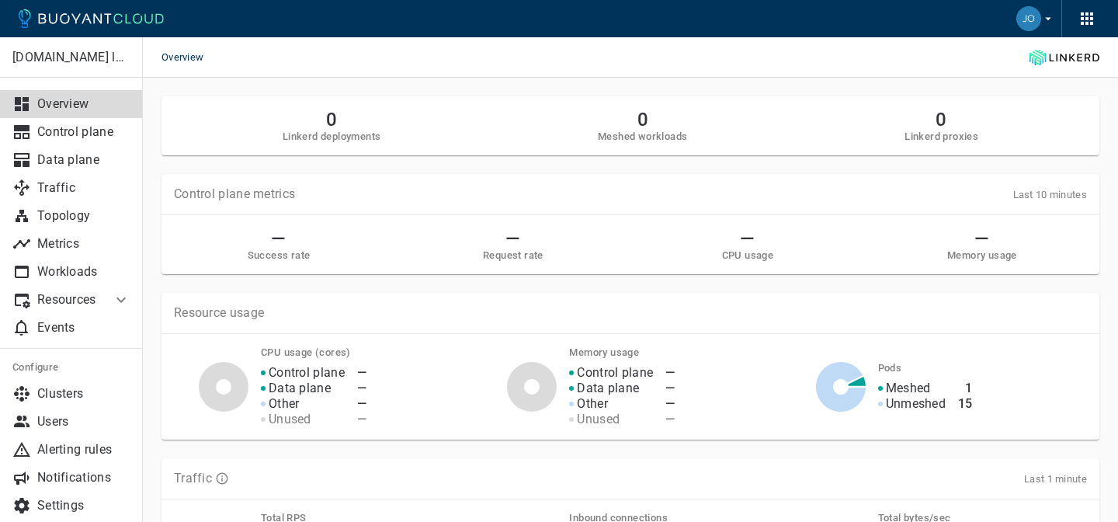
click at [1095, 17] on icon "button" at bounding box center [1087, 18] width 19 height 19
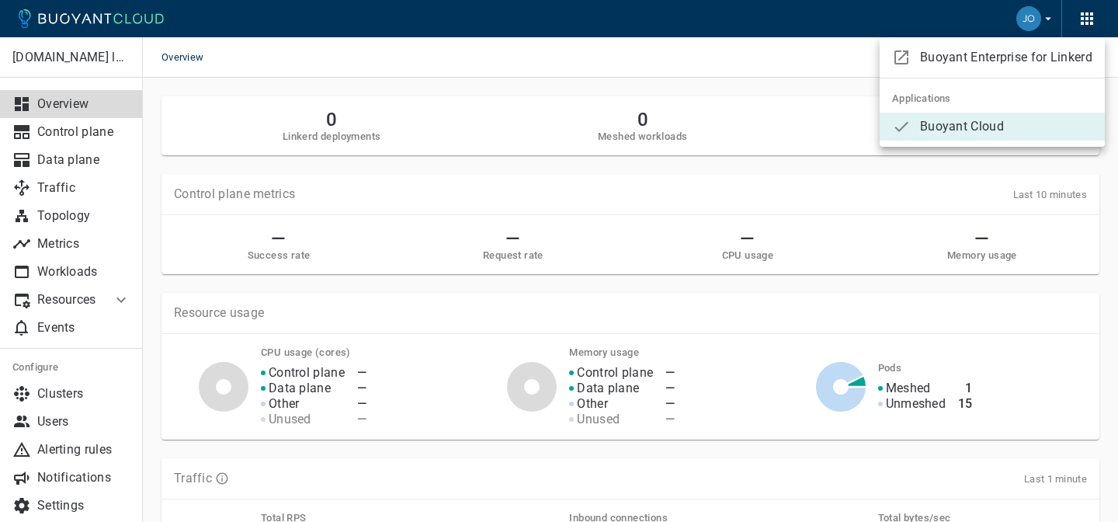
click at [741, 51] on div at bounding box center [559, 261] width 1118 height 522
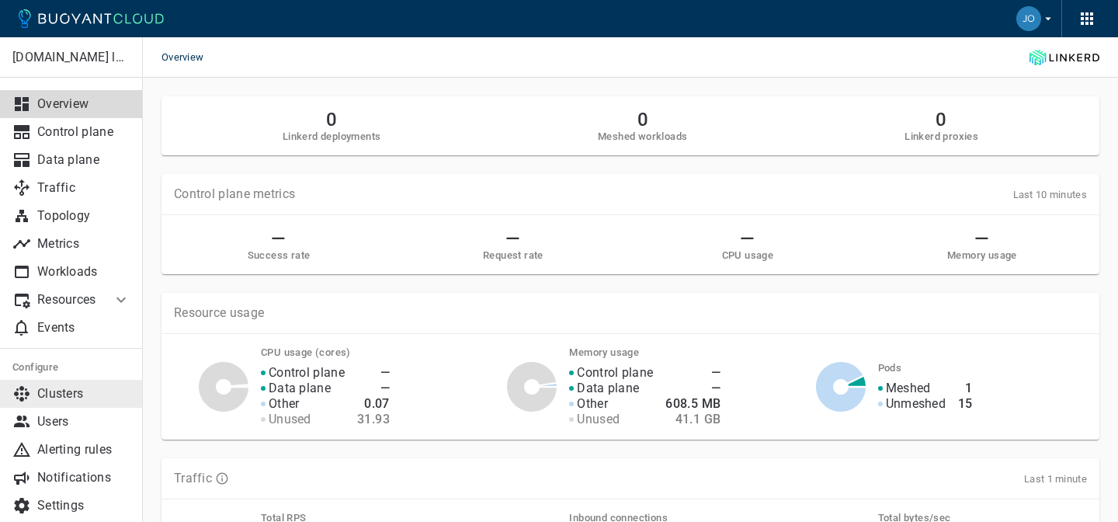
click at [74, 390] on p "Clusters" at bounding box center [83, 394] width 93 height 16
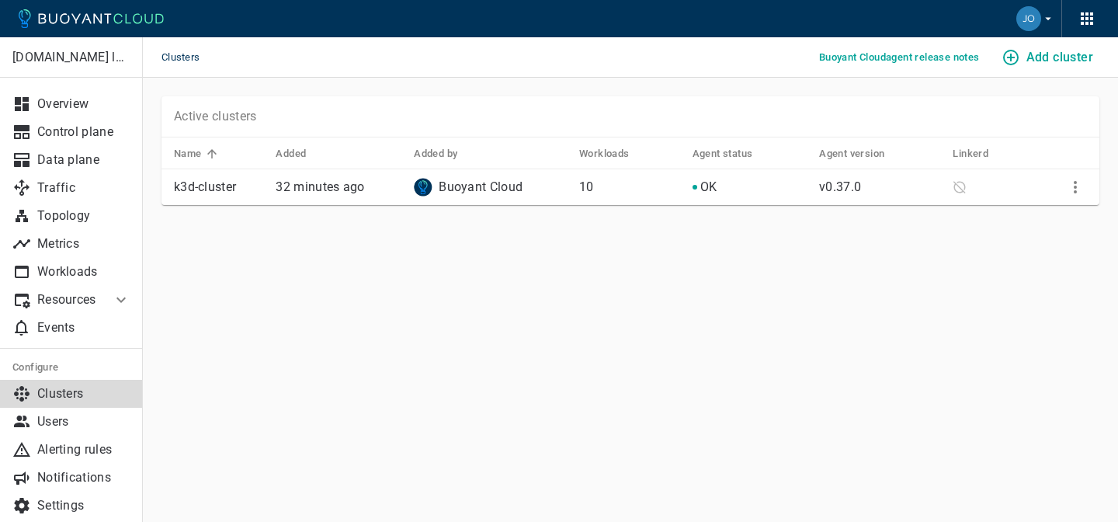
click at [240, 190] on p "k3d-cluster" at bounding box center [218, 187] width 89 height 16
click at [217, 182] on p "k3d-cluster" at bounding box center [218, 187] width 89 height 16
click at [1072, 184] on icon "More" at bounding box center [1075, 187] width 19 height 19
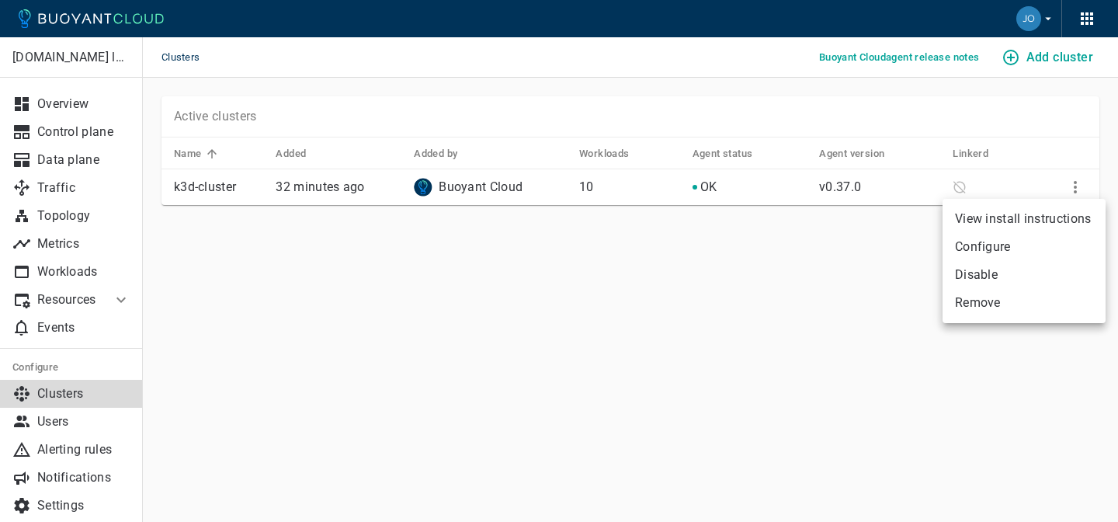
click at [1013, 252] on li "Configure" at bounding box center [1023, 247] width 163 height 28
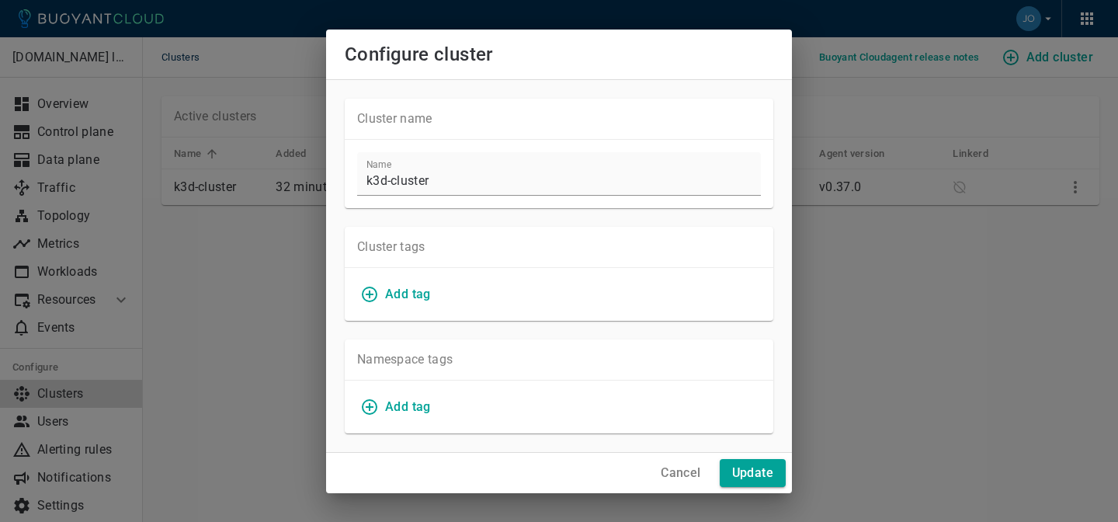
click at [973, 274] on div "Configure cluster Cluster name Name k3d-cluster Cluster tags Add tag Namespace …" at bounding box center [559, 261] width 1118 height 522
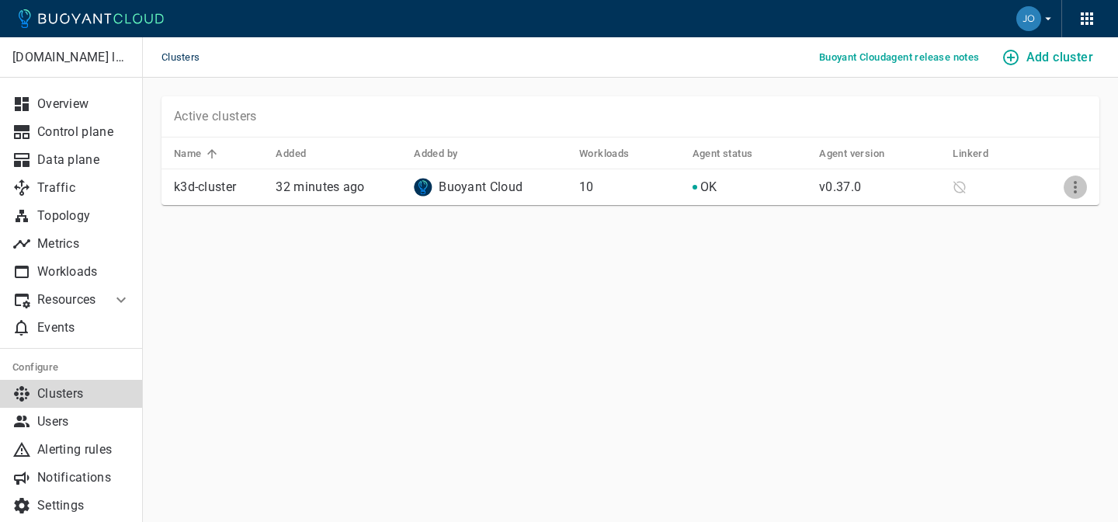
click at [1069, 183] on icon "More" at bounding box center [1075, 187] width 19 height 19
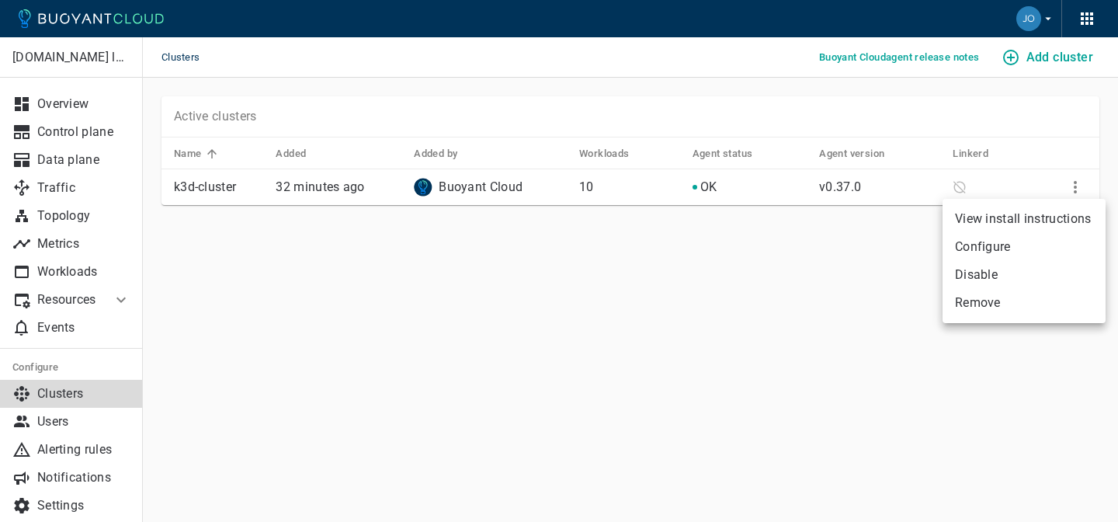
click at [1048, 222] on li "View install instructions" at bounding box center [1023, 219] width 163 height 28
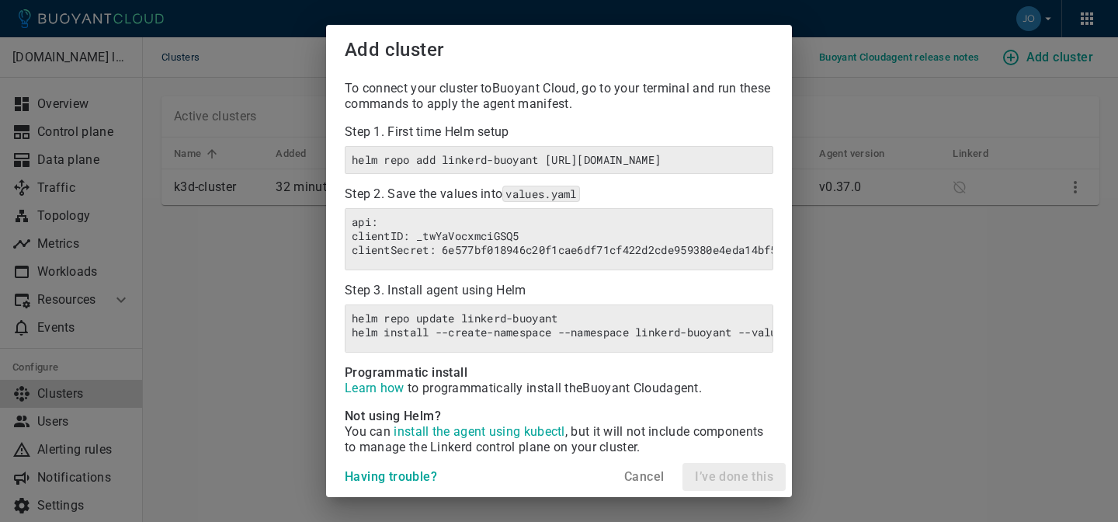
click at [270, 356] on div "Add cluster To connect your cluster to Buoyant Cloud , go to your terminal and …" at bounding box center [559, 261] width 1118 height 522
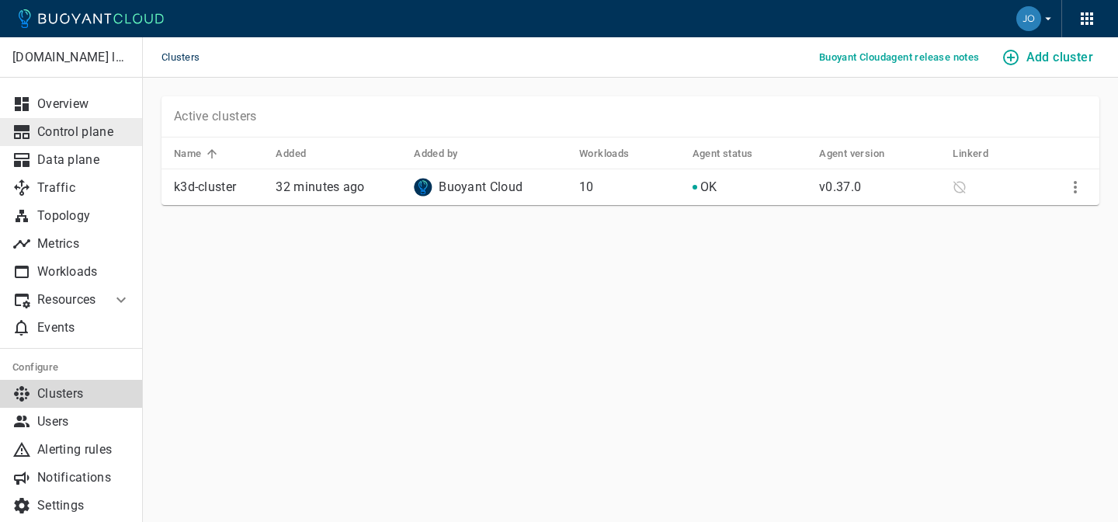
click at [71, 128] on p "Control plane" at bounding box center [83, 132] width 93 height 16
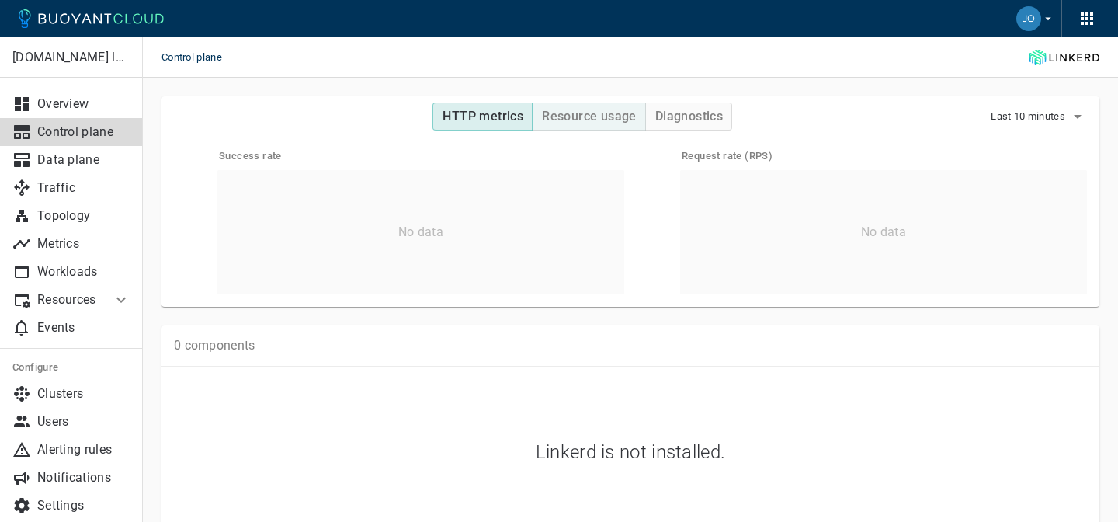
click at [618, 105] on button "Resource usage" at bounding box center [589, 116] width 114 height 28
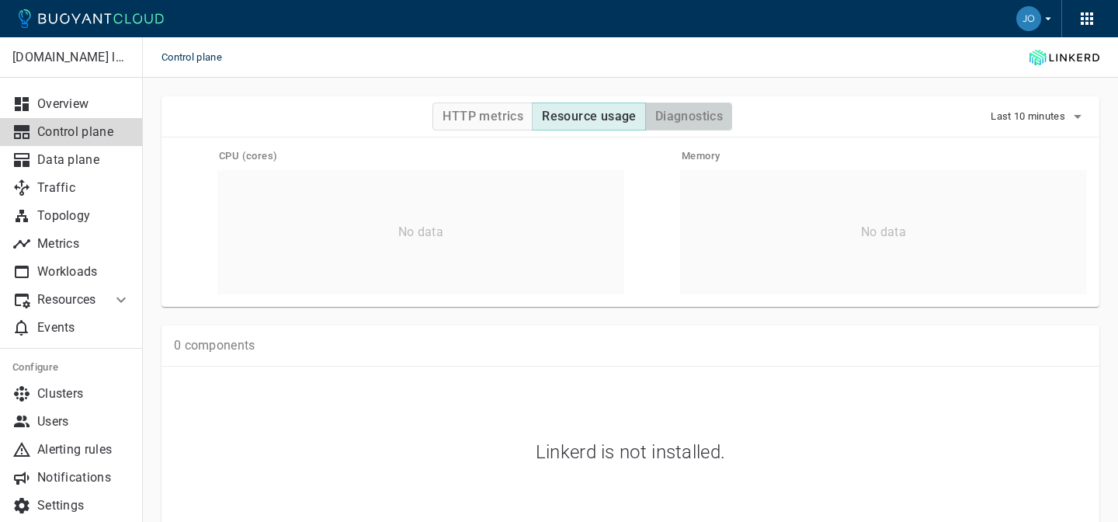
click at [657, 107] on button "Diagnostics" at bounding box center [688, 116] width 87 height 28
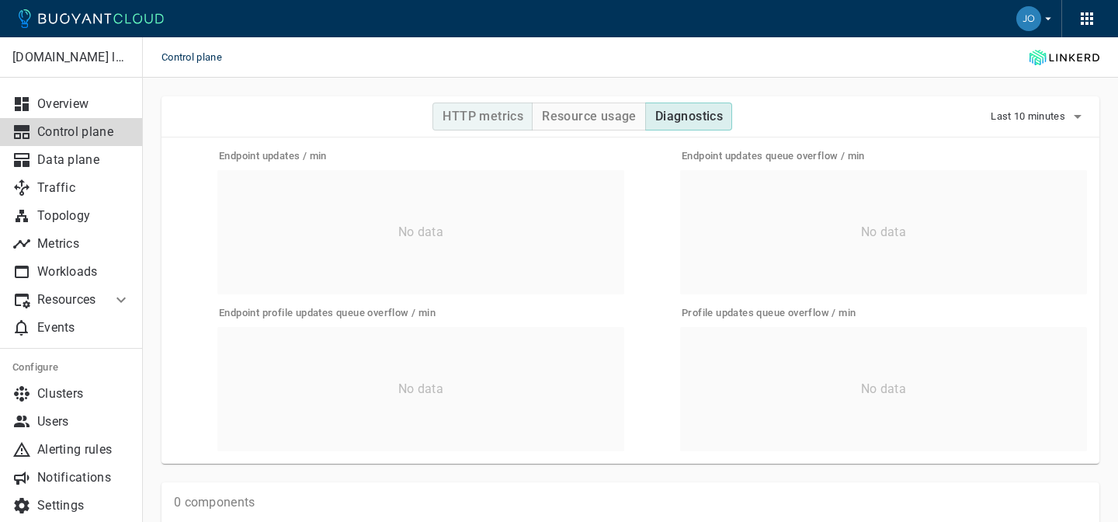
click at [494, 114] on h4 "HTTP metrics" at bounding box center [483, 117] width 81 height 16
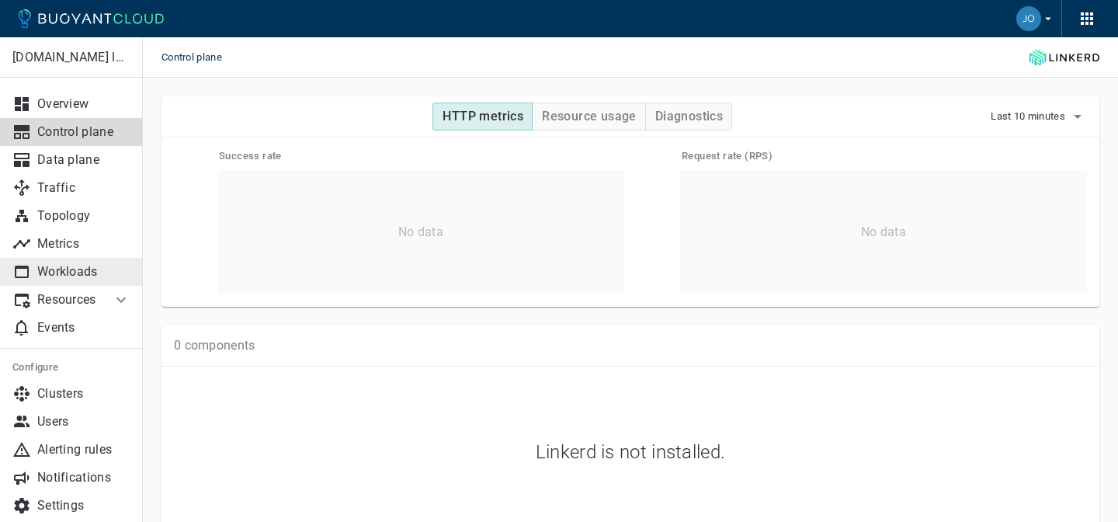
click at [78, 263] on link "Workloads" at bounding box center [71, 272] width 143 height 28
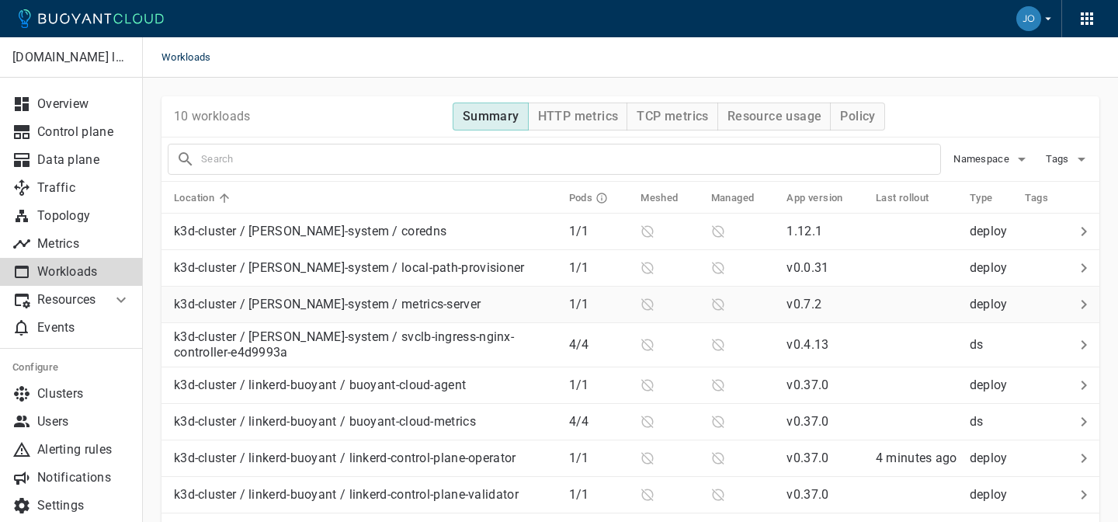
scroll to position [167, 0]
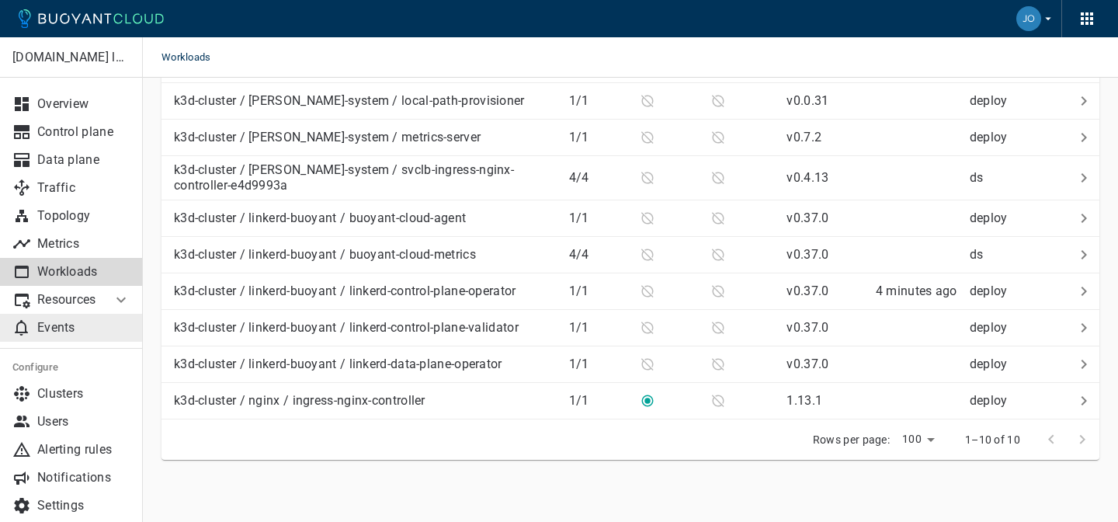
click at [89, 336] on link "Events" at bounding box center [71, 328] width 143 height 28
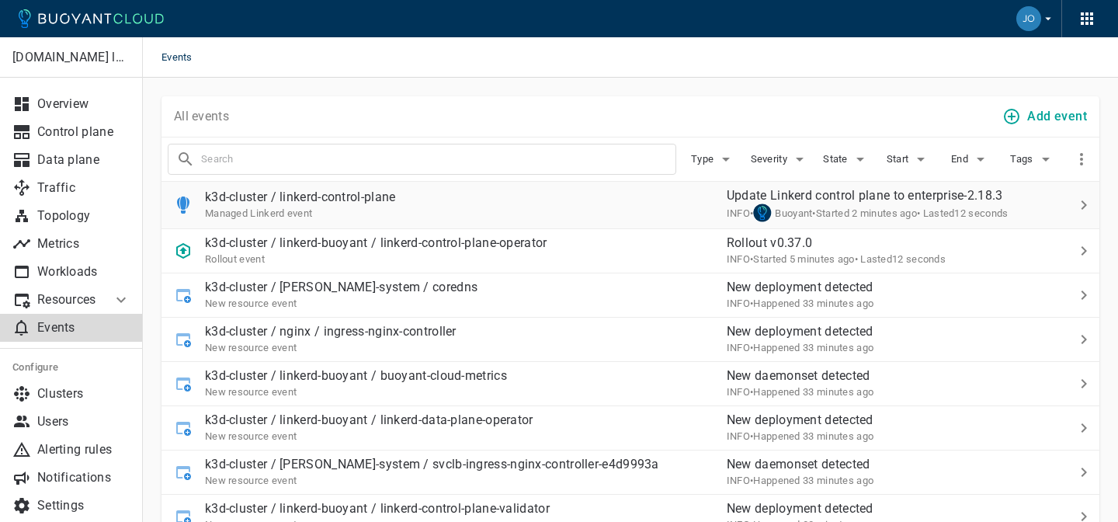
click at [562, 210] on div "k3d-cluster / linkerd-control-plane Managed Linkerd event" at bounding box center [437, 198] width 553 height 43
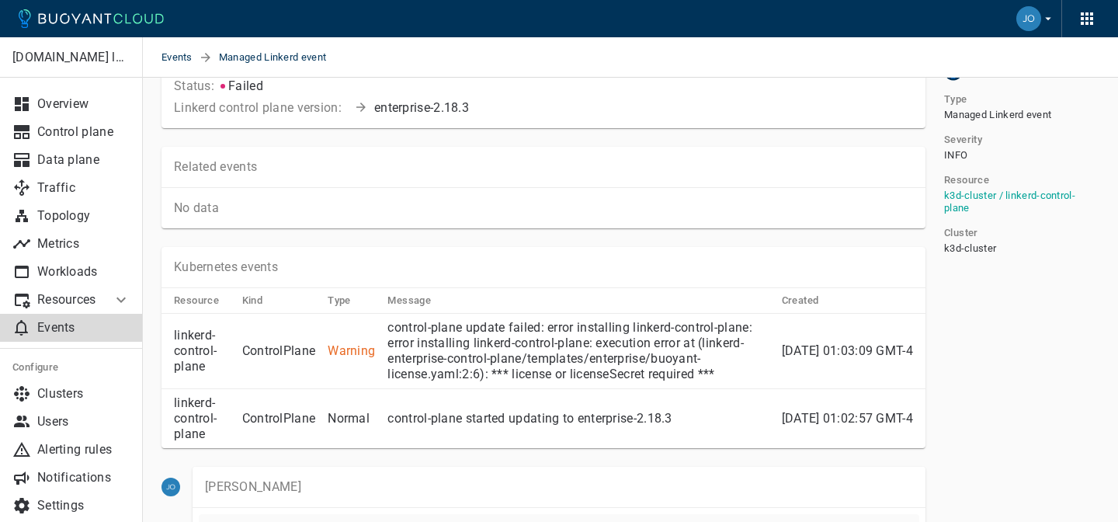
scroll to position [202, 0]
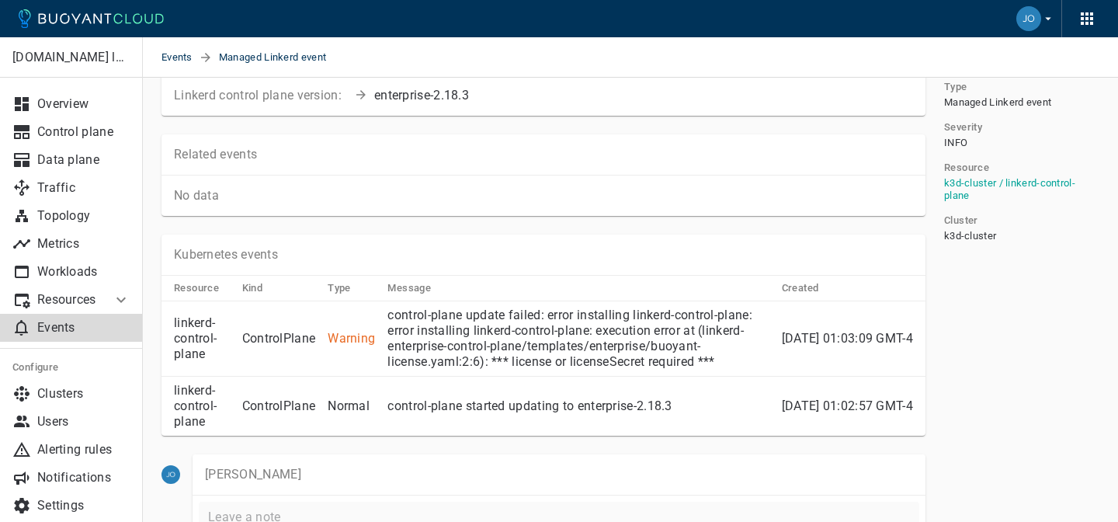
click at [516, 338] on p "control-plane update failed: error installing linkerd-control-plane: error inst…" at bounding box center [577, 338] width 381 height 62
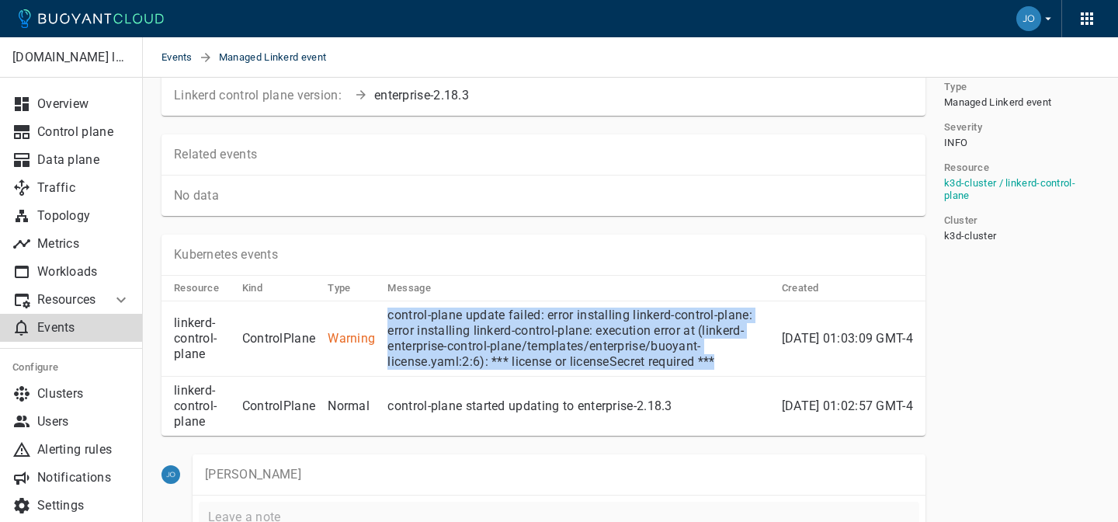
click at [516, 338] on p "control-plane update failed: error installing linkerd-control-plane: error inst…" at bounding box center [577, 338] width 381 height 62
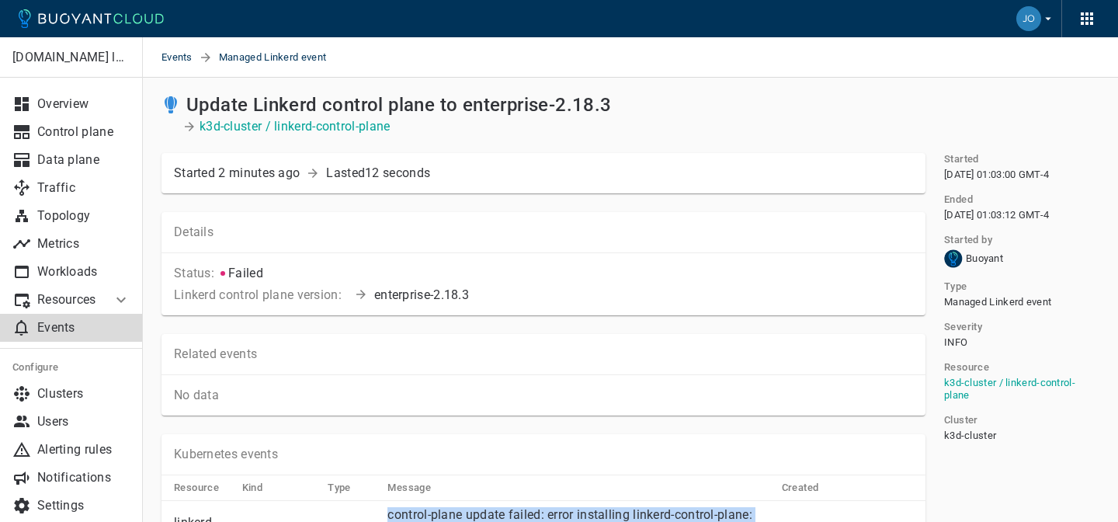
scroll to position [79, 0]
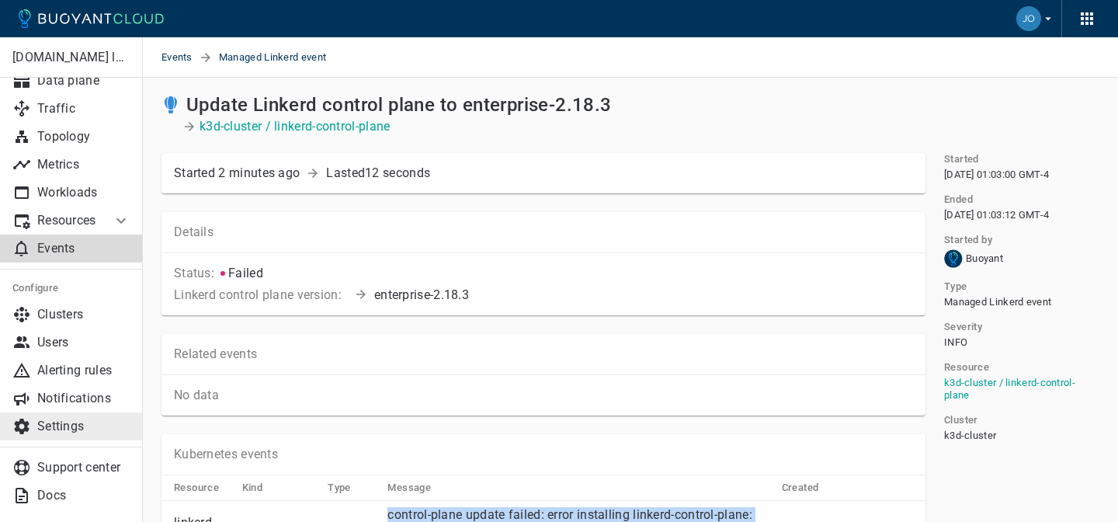
click at [71, 418] on p "Settings" at bounding box center [83, 426] width 93 height 16
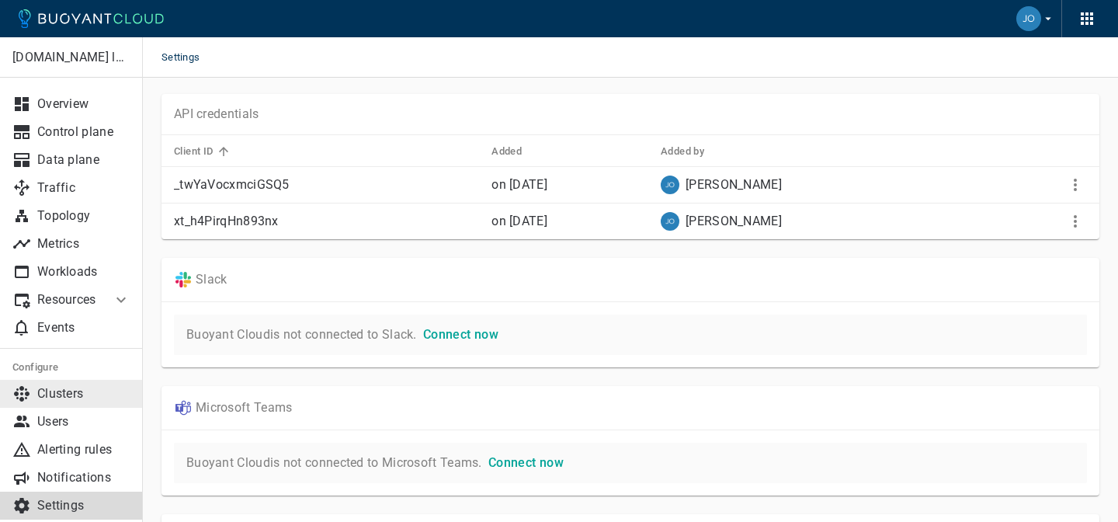
click at [68, 394] on p "Clusters" at bounding box center [83, 394] width 93 height 16
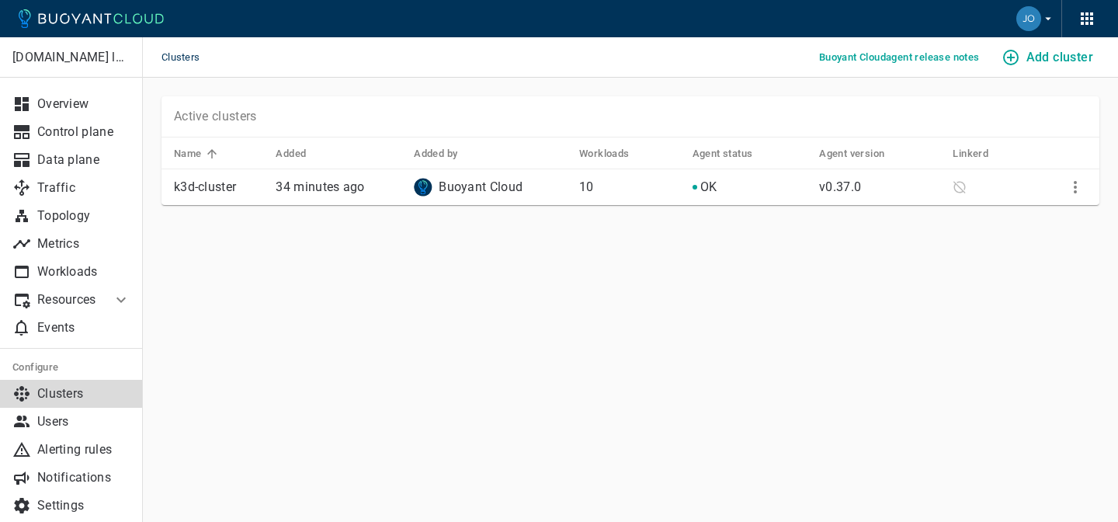
click at [880, 53] on h5 "Buoyant Cloud agent release notes" at bounding box center [899, 57] width 161 height 12
click at [71, 307] on li "Resources" at bounding box center [56, 300] width 112 height 28
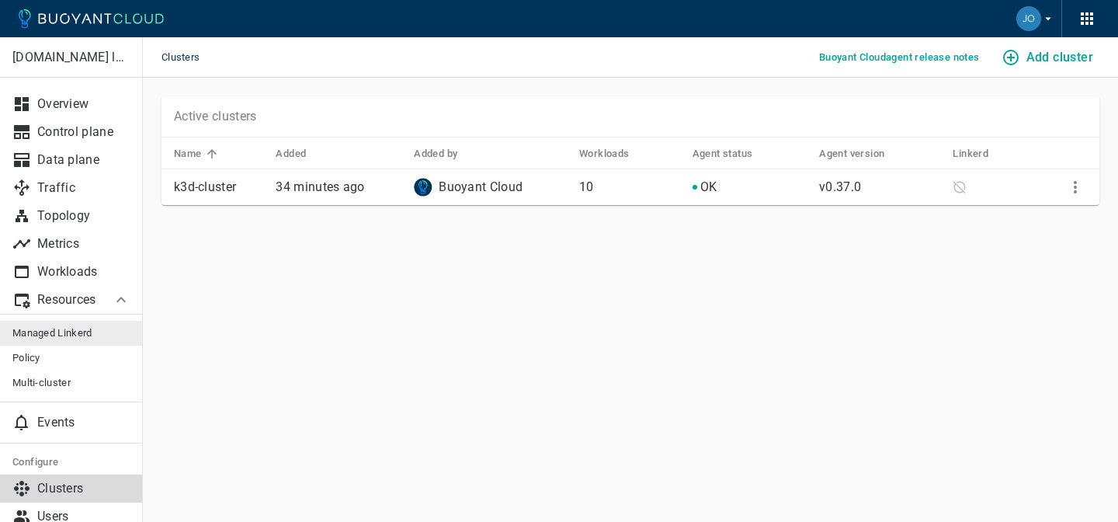
click at [58, 329] on span "Managed Linkerd" at bounding box center [71, 333] width 118 height 12
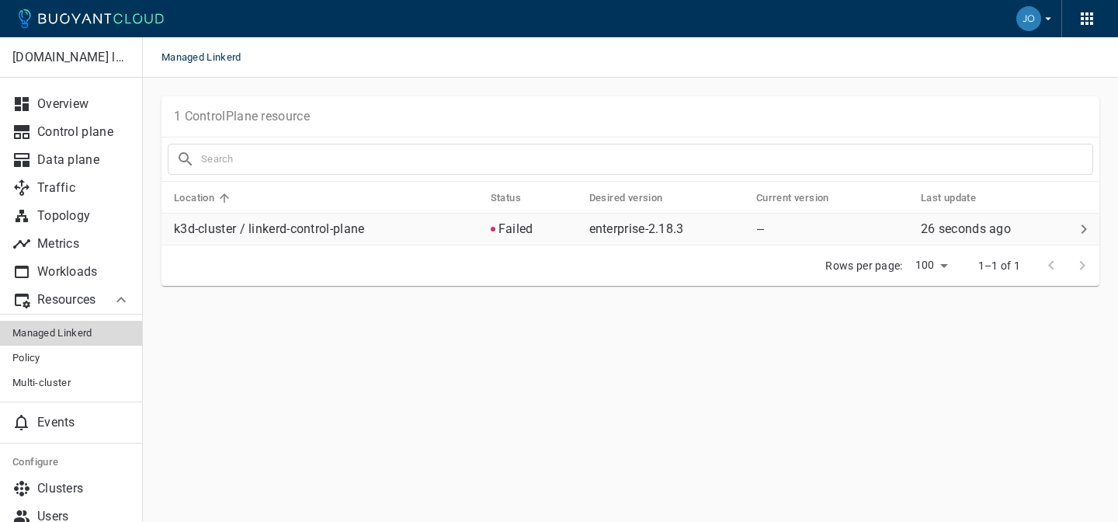
click at [373, 215] on td "k3d-cluster / linkerd-control-plane" at bounding box center [319, 229] width 317 height 32
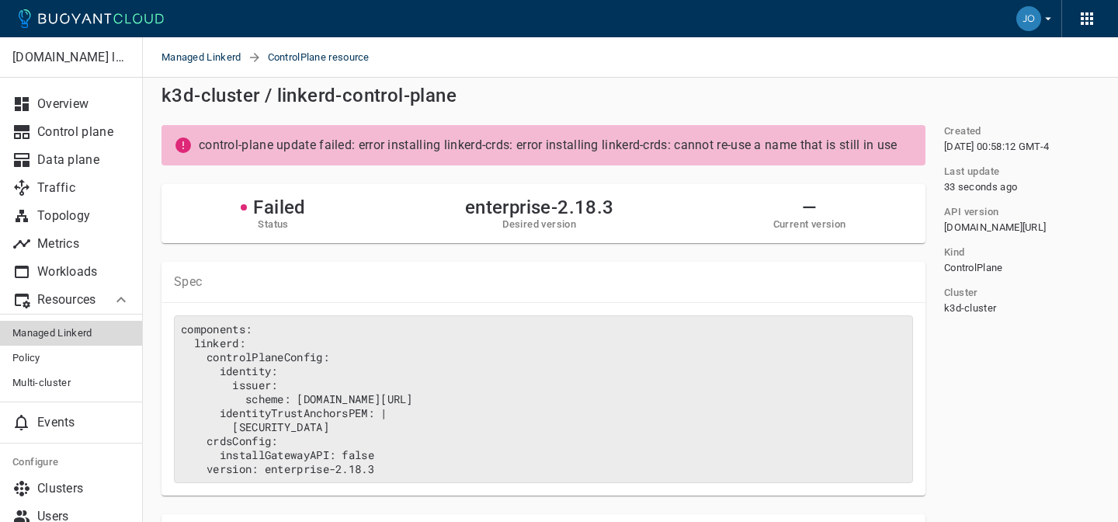
scroll to position [7, 0]
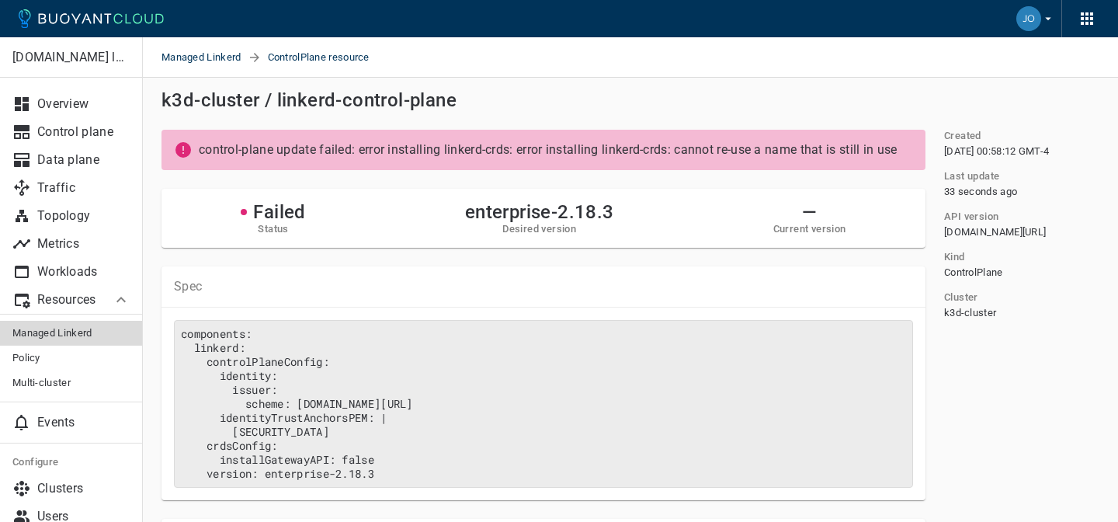
click at [475, 151] on p "control-plane update failed: error installing linkerd-crds: error installing li…" at bounding box center [559, 150] width 720 height 16
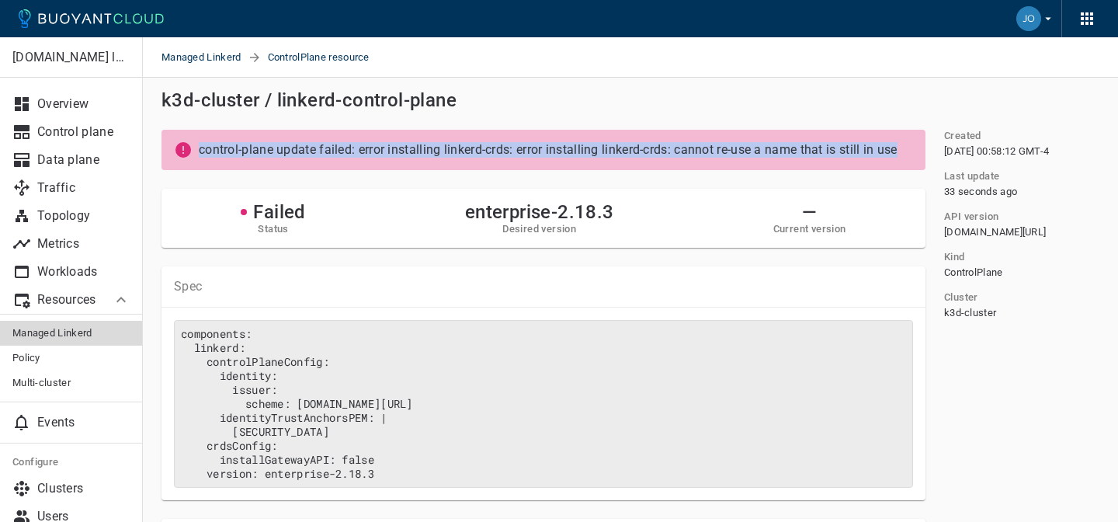
click at [475, 151] on p "control-plane update failed: error installing linkerd-crds: error installing li…" at bounding box center [559, 150] width 720 height 16
click at [490, 151] on p "control-plane update failed: error installing linkerd-crds: error installing li…" at bounding box center [559, 150] width 720 height 16
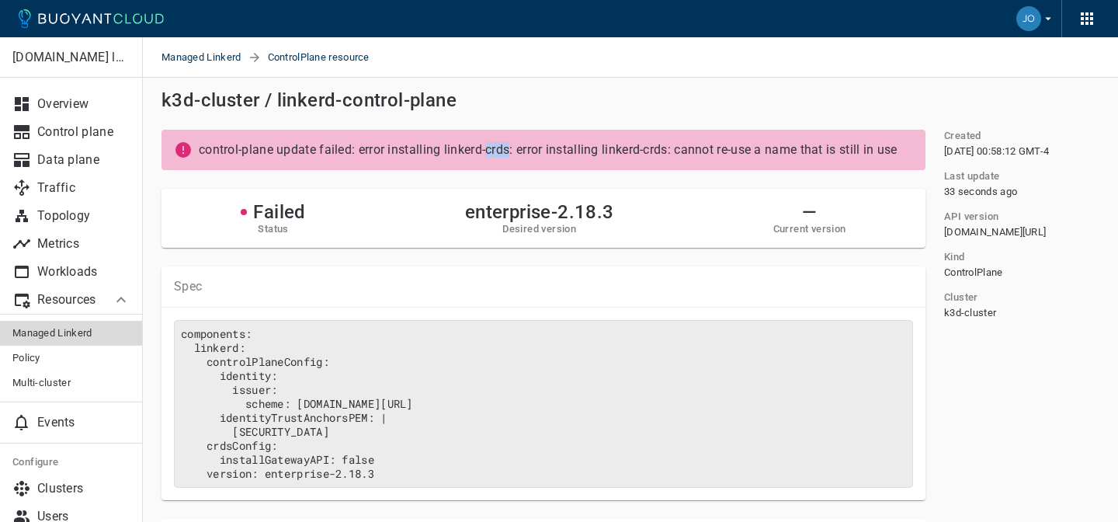
click at [490, 151] on p "control-plane update failed: error installing linkerd-crds: error installing li…" at bounding box center [559, 150] width 720 height 16
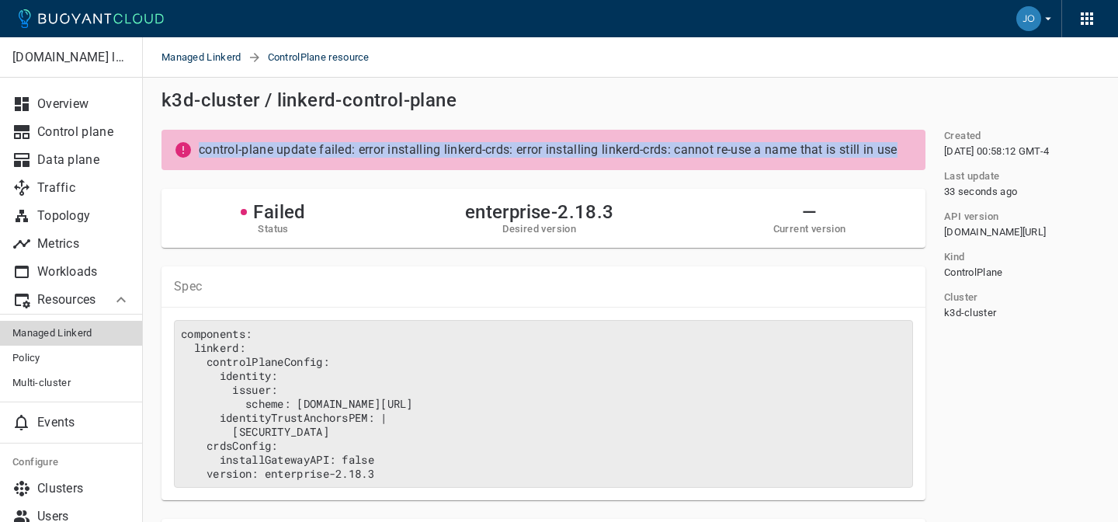
click at [490, 151] on p "control-plane update failed: error installing linkerd-crds: error installing li…" at bounding box center [559, 150] width 720 height 16
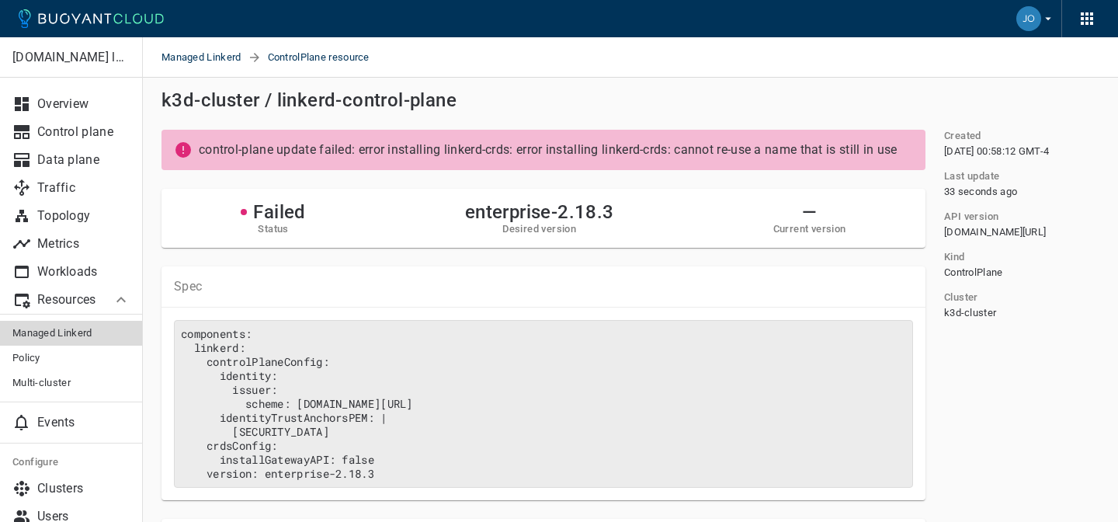
click at [623, 153] on p "control-plane update failed: error installing linkerd-crds: error installing li…" at bounding box center [559, 150] width 720 height 16
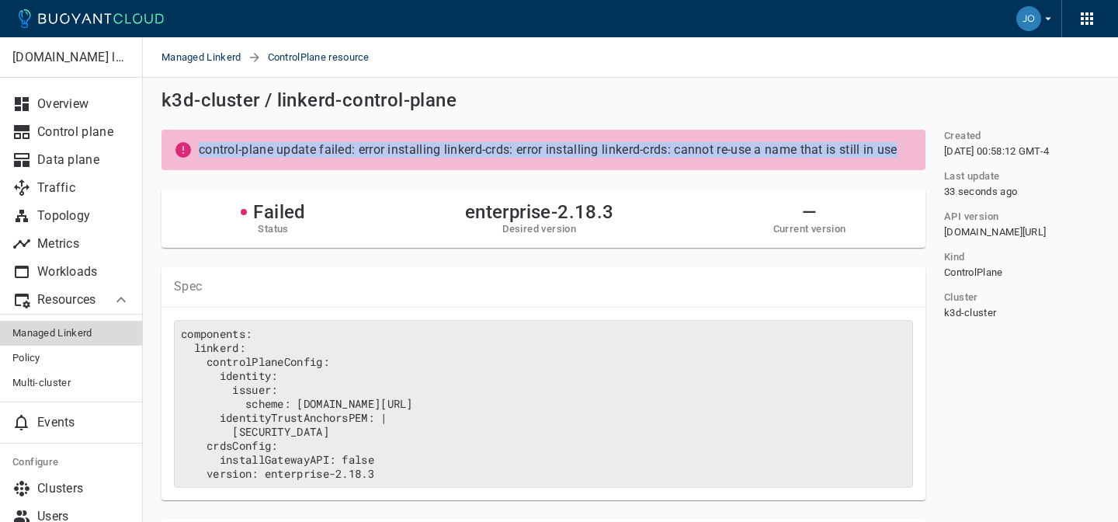
click at [623, 153] on p "control-plane update failed: error installing linkerd-crds: error installing li…" at bounding box center [559, 150] width 720 height 16
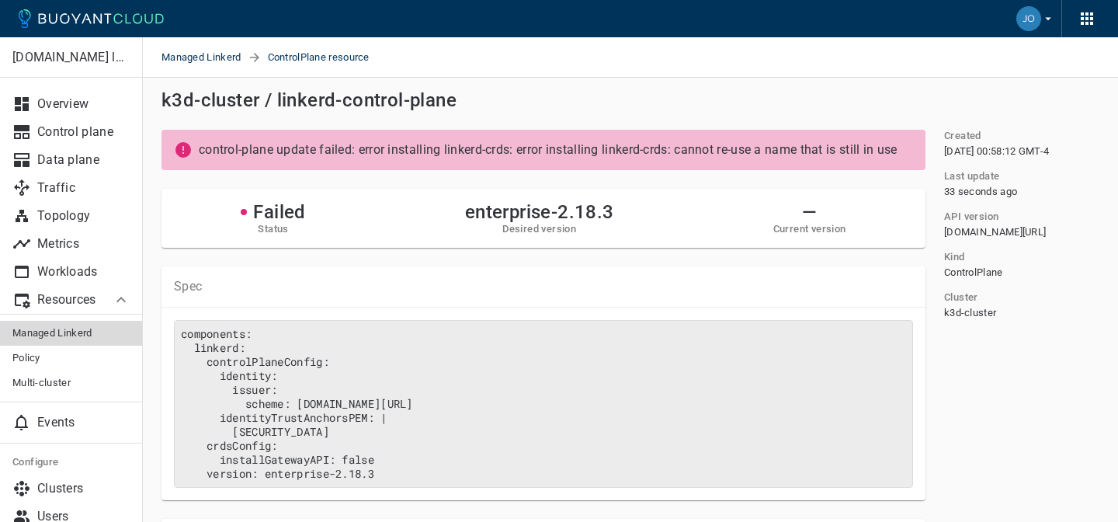
click at [616, 153] on p "control-plane update failed: error installing linkerd-crds: error installing li…" at bounding box center [559, 150] width 720 height 16
click at [418, 217] on div "Failed Status enterprise-2.18.3 Desired version — Current version" at bounding box center [543, 218] width 764 height 59
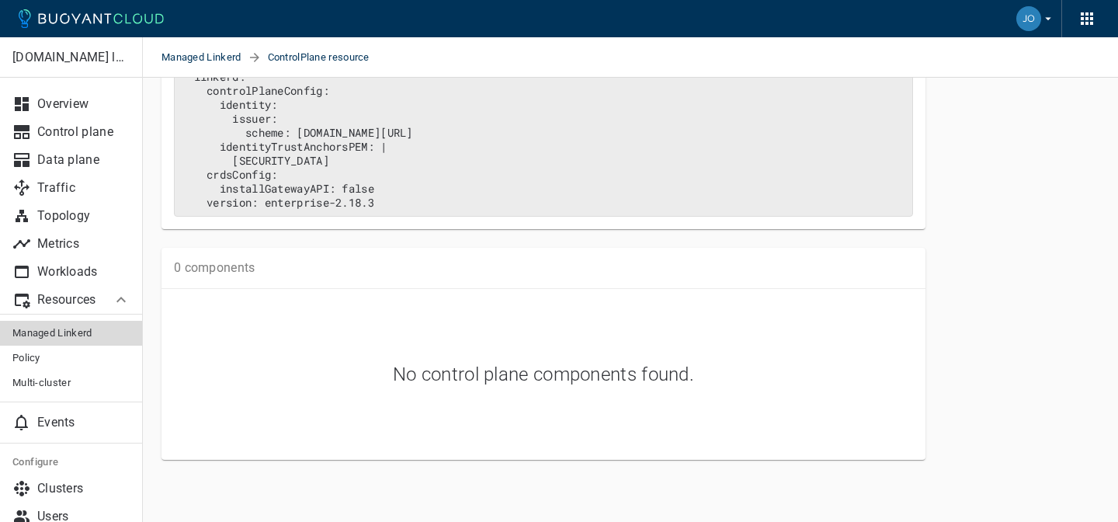
scroll to position [0, 0]
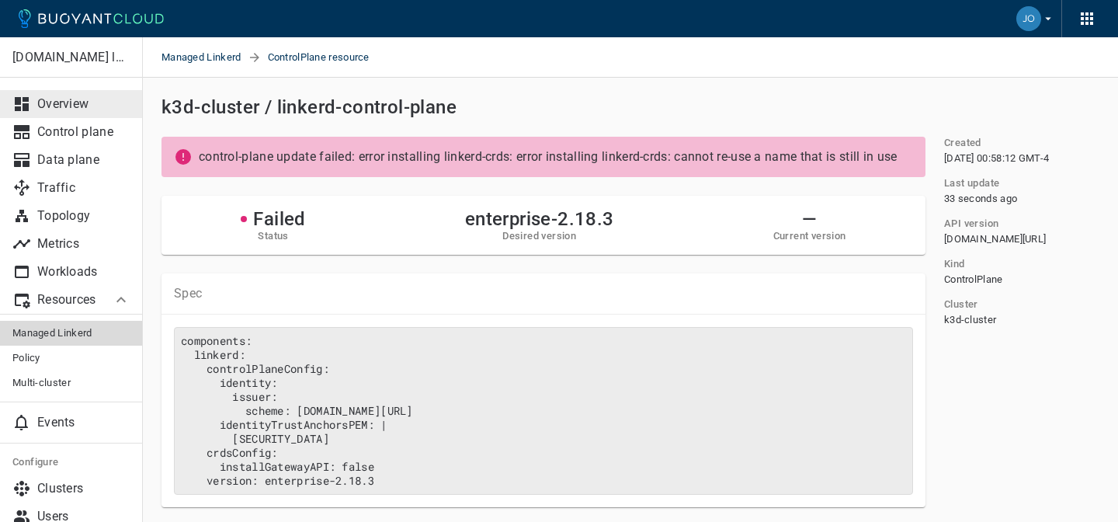
click at [62, 100] on p "Overview" at bounding box center [83, 104] width 93 height 16
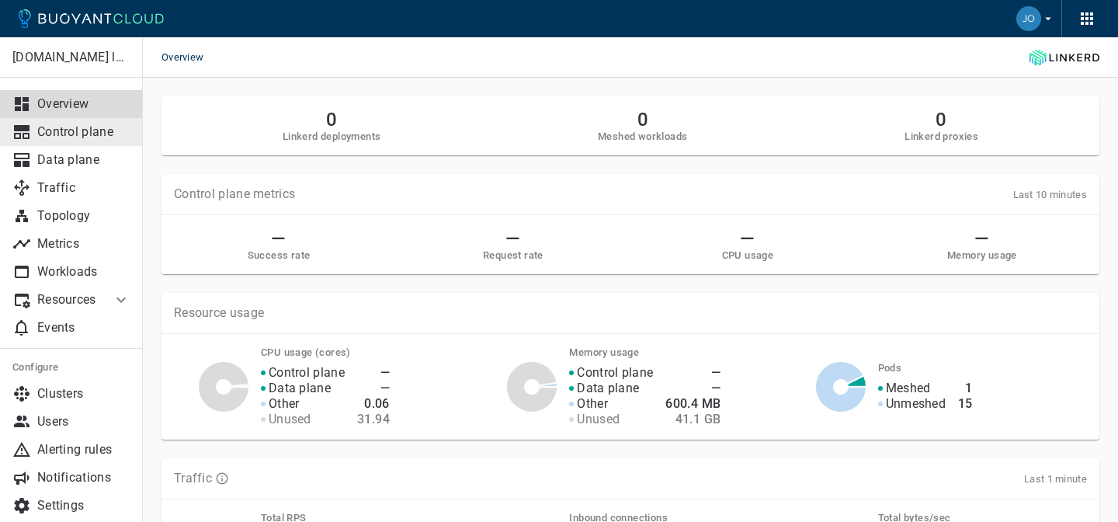
click at [85, 134] on p "Control plane" at bounding box center [83, 132] width 93 height 16
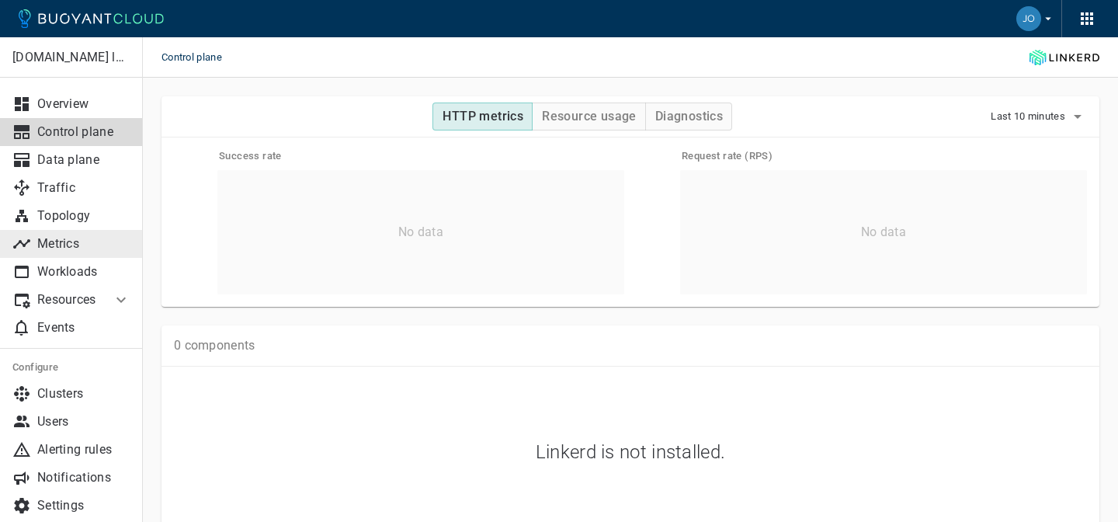
click at [64, 239] on p "Metrics" at bounding box center [83, 244] width 93 height 16
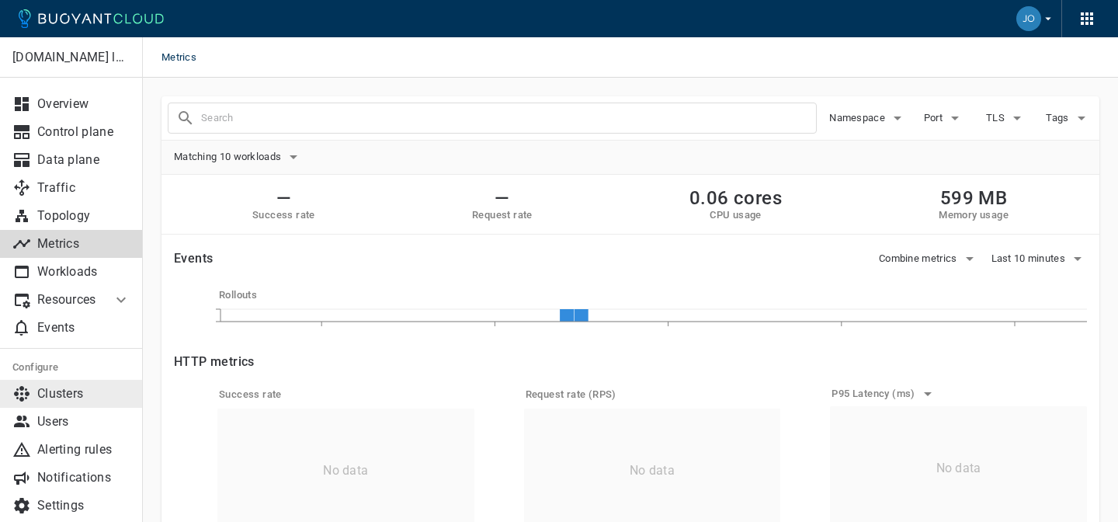
click at [67, 388] on p "Clusters" at bounding box center [83, 394] width 93 height 16
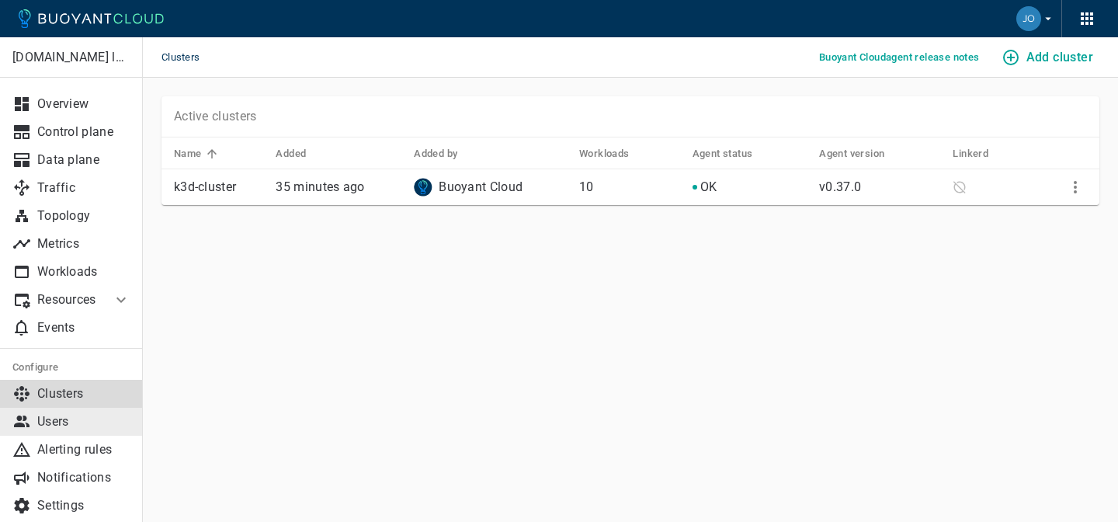
click at [64, 416] on p "Users" at bounding box center [83, 422] width 93 height 16
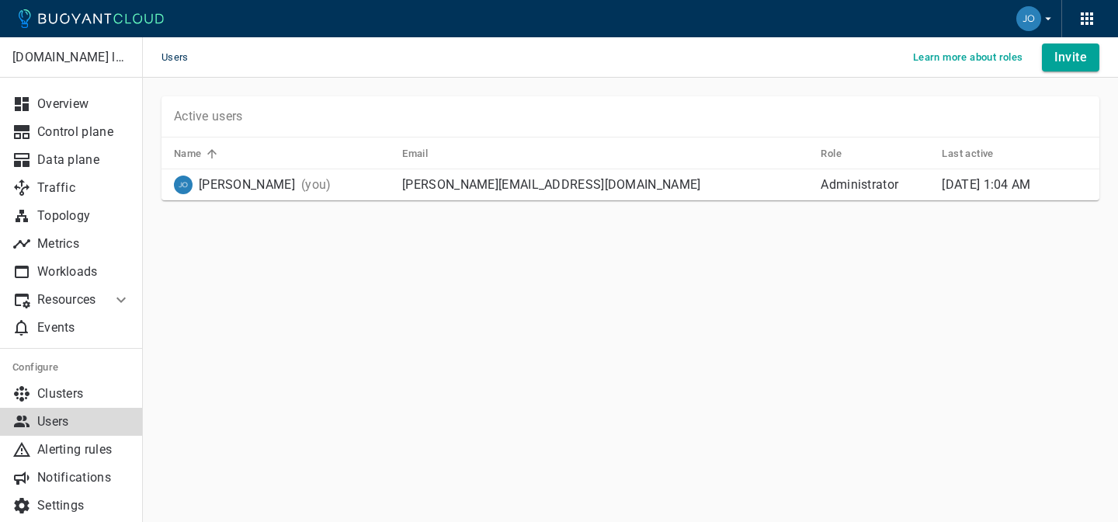
click at [301, 189] on p "(you)" at bounding box center [316, 185] width 30 height 16
click at [70, 446] on p "Alerting rules" at bounding box center [83, 450] width 93 height 16
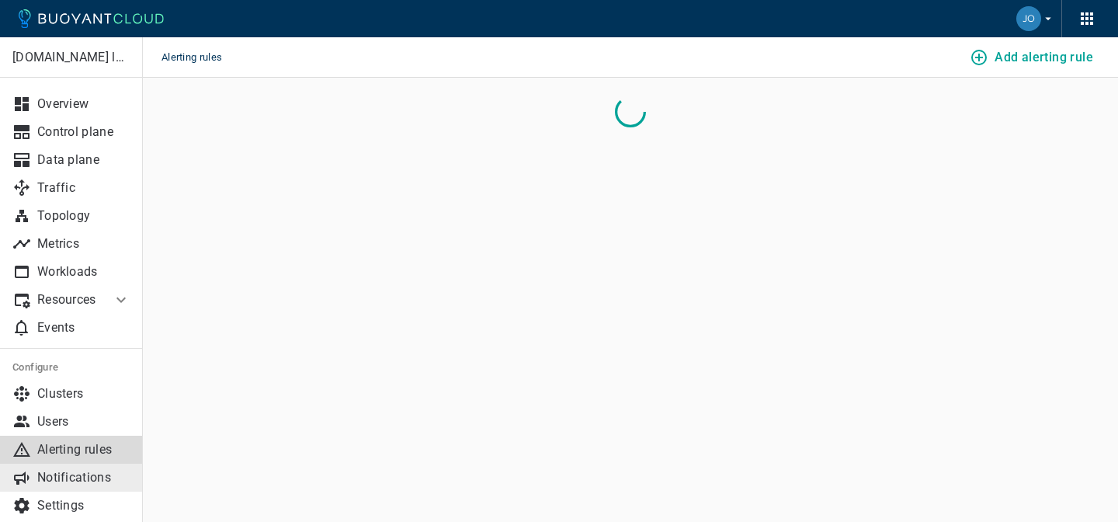
click at [68, 470] on p "Notifications" at bounding box center [83, 478] width 93 height 16
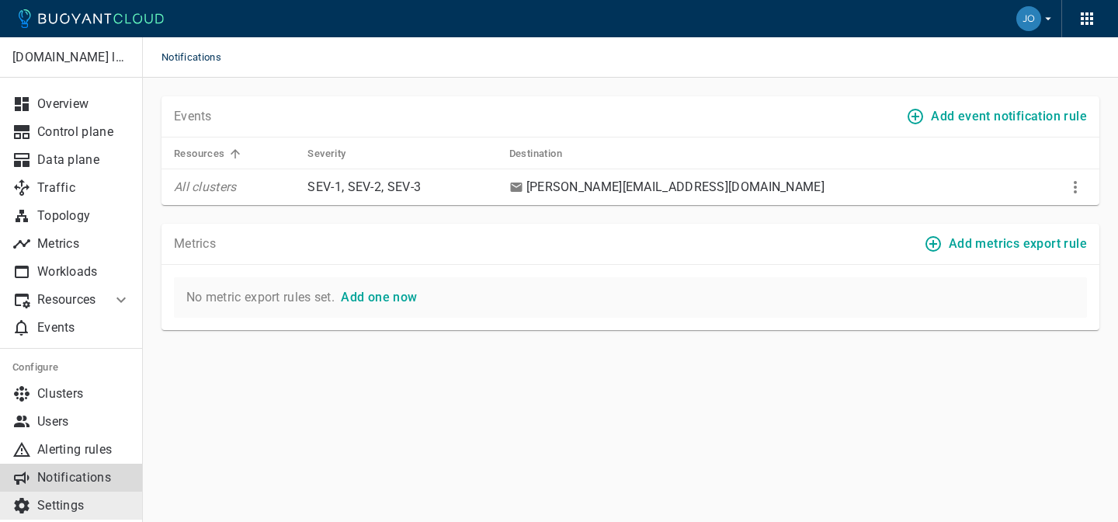
click at [75, 502] on p "Settings" at bounding box center [83, 506] width 93 height 16
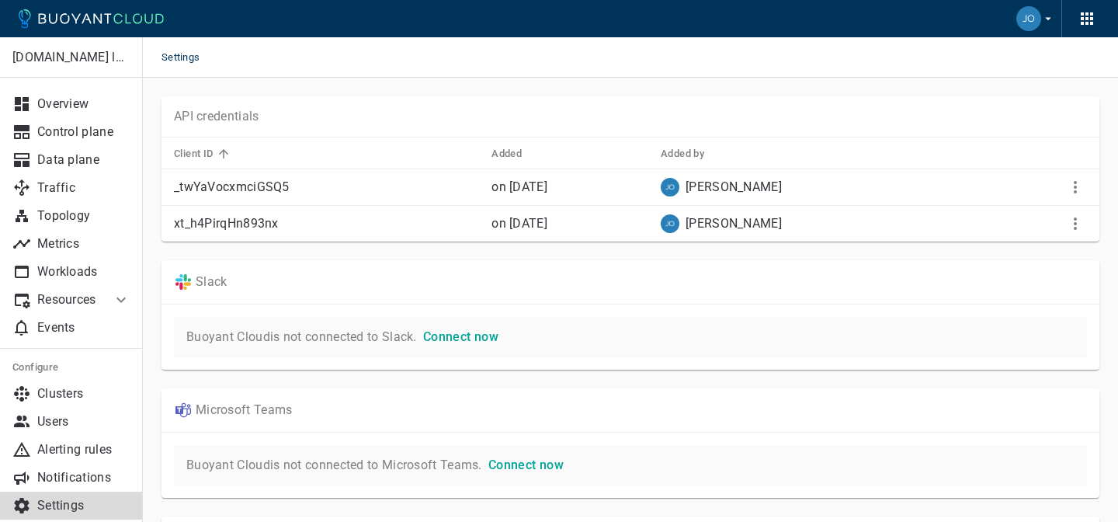
click at [120, 302] on icon at bounding box center [121, 299] width 19 height 19
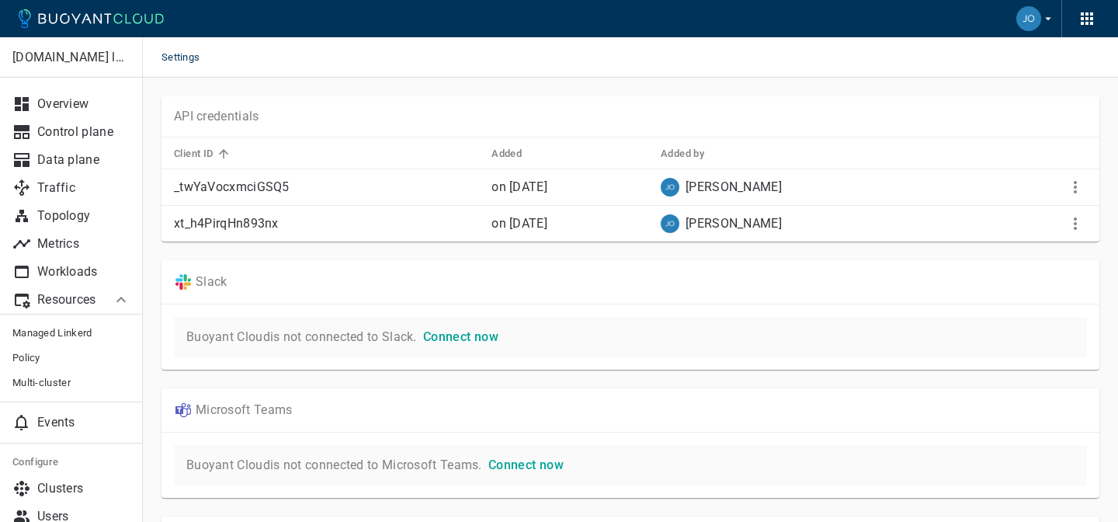
click at [224, 213] on td "xt_h4PirqHn893nx" at bounding box center [320, 224] width 318 height 36
click at [1072, 189] on icon "More" at bounding box center [1075, 187] width 19 height 19
click at [1019, 248] on li "View Helm usage" at bounding box center [1034, 247] width 143 height 28
